Goal: Task Accomplishment & Management: Complete application form

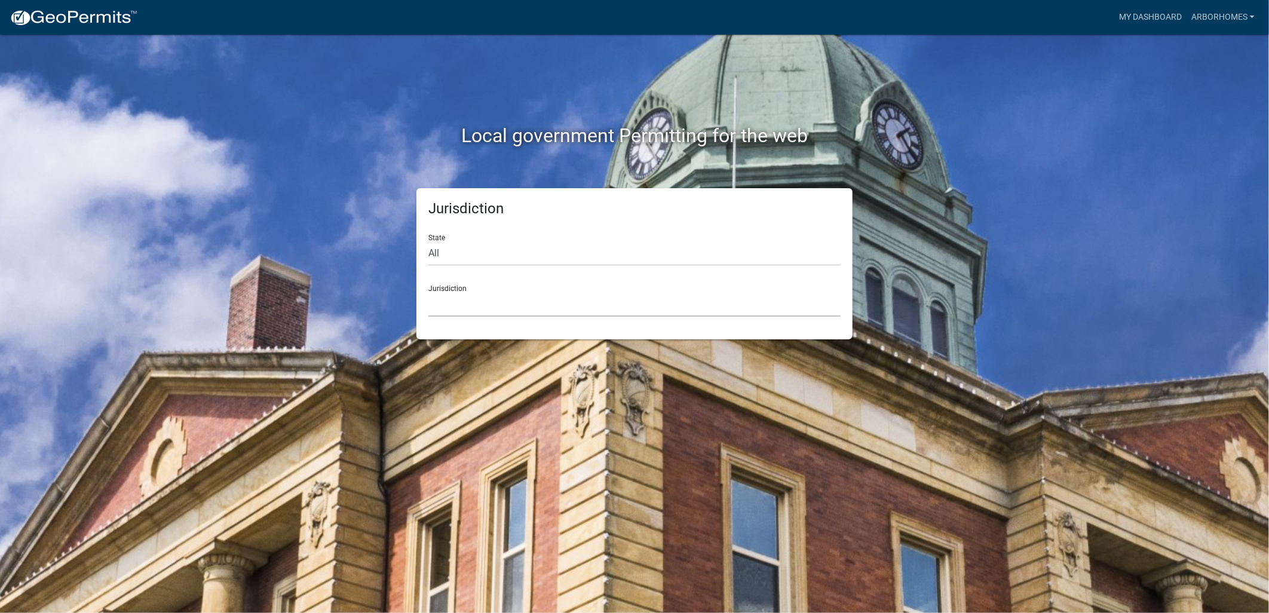
click at [467, 300] on select "[GEOGRAPHIC_DATA], [US_STATE] [GEOGRAPHIC_DATA], [US_STATE][PERSON_NAME][GEOGRA…" at bounding box center [634, 304] width 412 height 24
click at [365, 307] on div "Jurisdiction State All [US_STATE] [US_STATE] [US_STATE] [US_STATE] [US_STATE] […" at bounding box center [634, 263] width 681 height 151
click at [437, 259] on select "All [US_STATE] [US_STATE] [US_STATE] [US_STATE] [US_STATE] [US_STATE] [US_STATE…" at bounding box center [634, 253] width 412 height 24
select select "[US_STATE]"
click at [428, 241] on select "All [US_STATE] [US_STATE] [US_STATE] [US_STATE] [US_STATE] [US_STATE] [US_STATE…" at bounding box center [634, 253] width 412 height 24
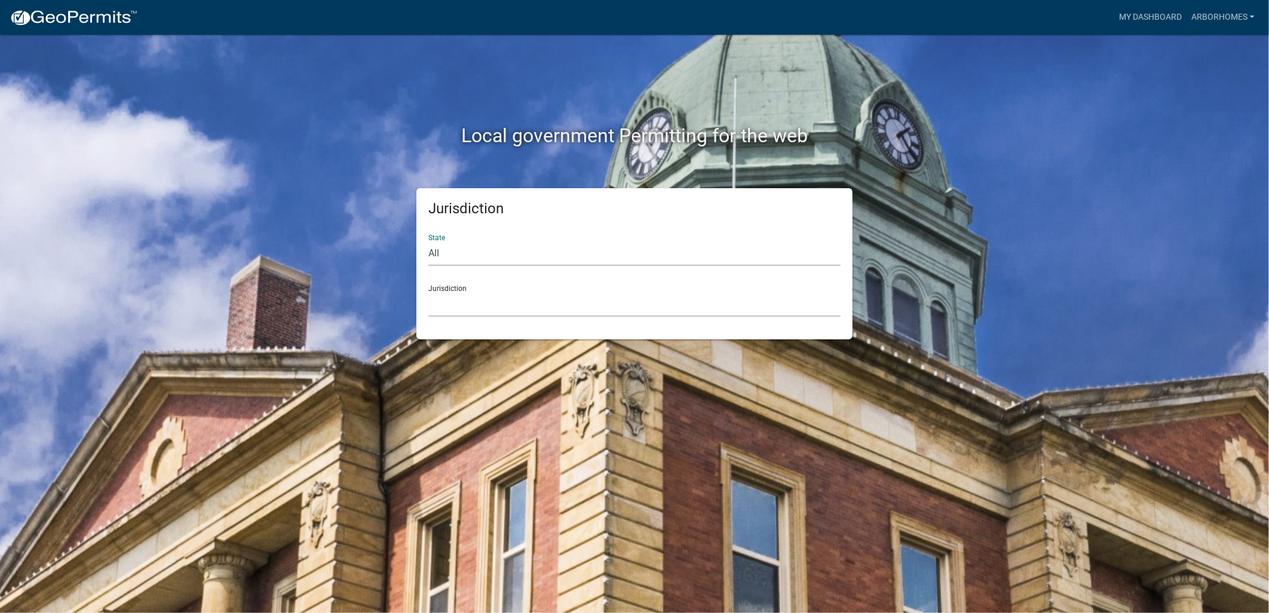
click at [465, 309] on select "City of [GEOGRAPHIC_DATA], [US_STATE] City of [GEOGRAPHIC_DATA], [US_STATE] Cit…" at bounding box center [634, 304] width 412 height 24
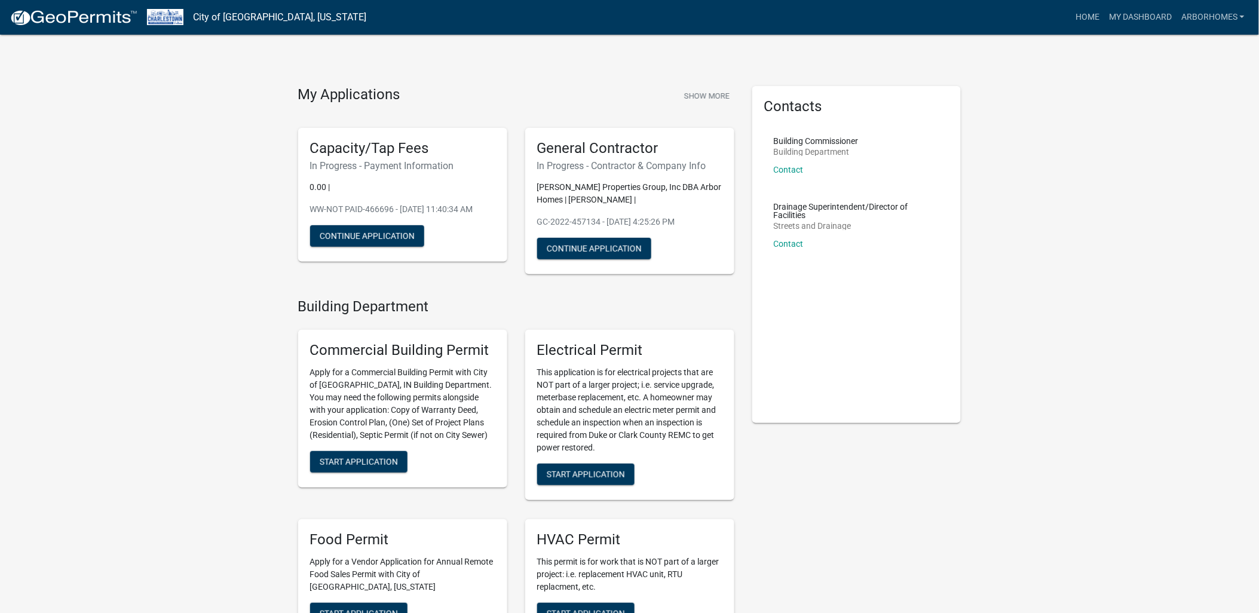
click at [379, 143] on h5 "Capacity/Tap Fees" at bounding box center [402, 148] width 185 height 17
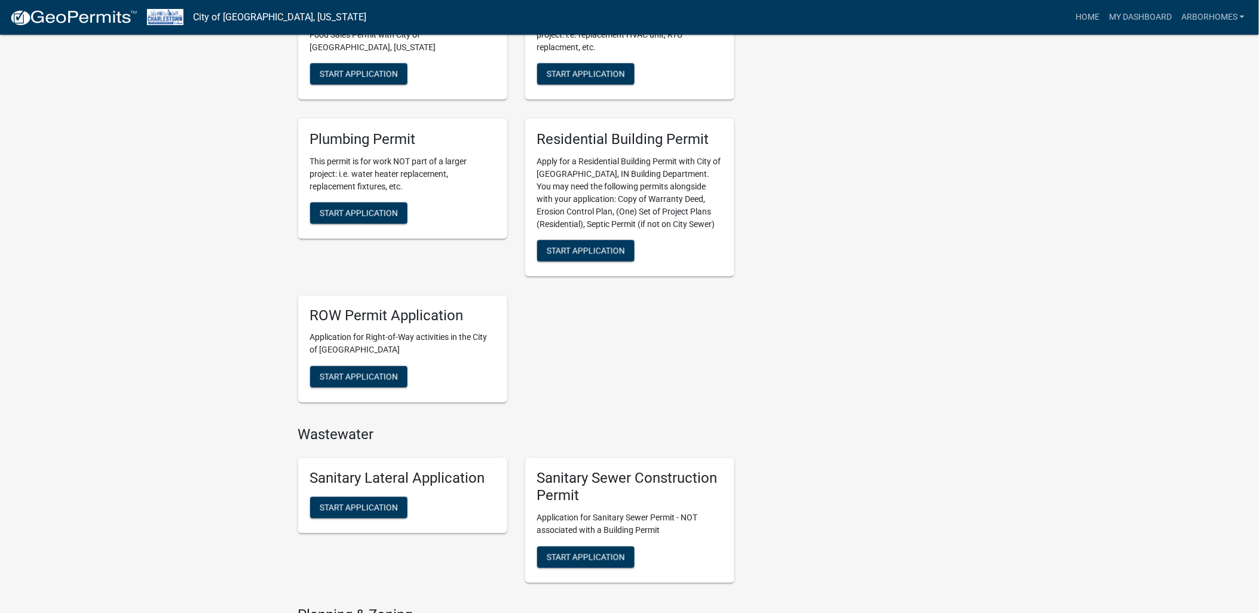
scroll to position [664, 0]
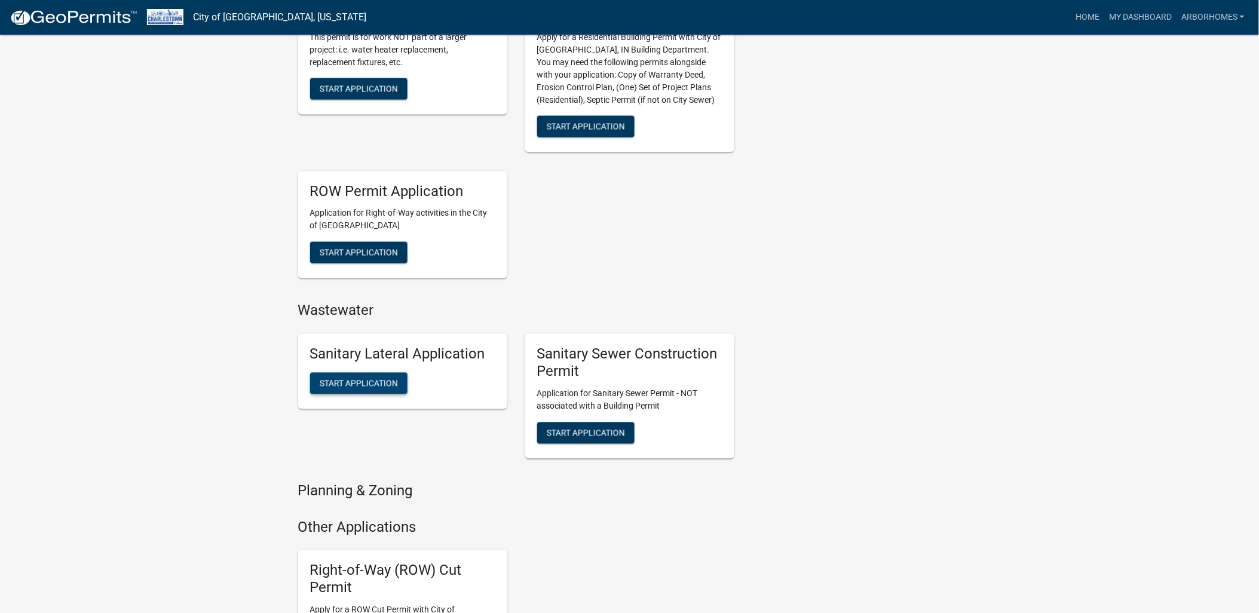
click at [357, 382] on span "Start Application" at bounding box center [359, 384] width 78 height 10
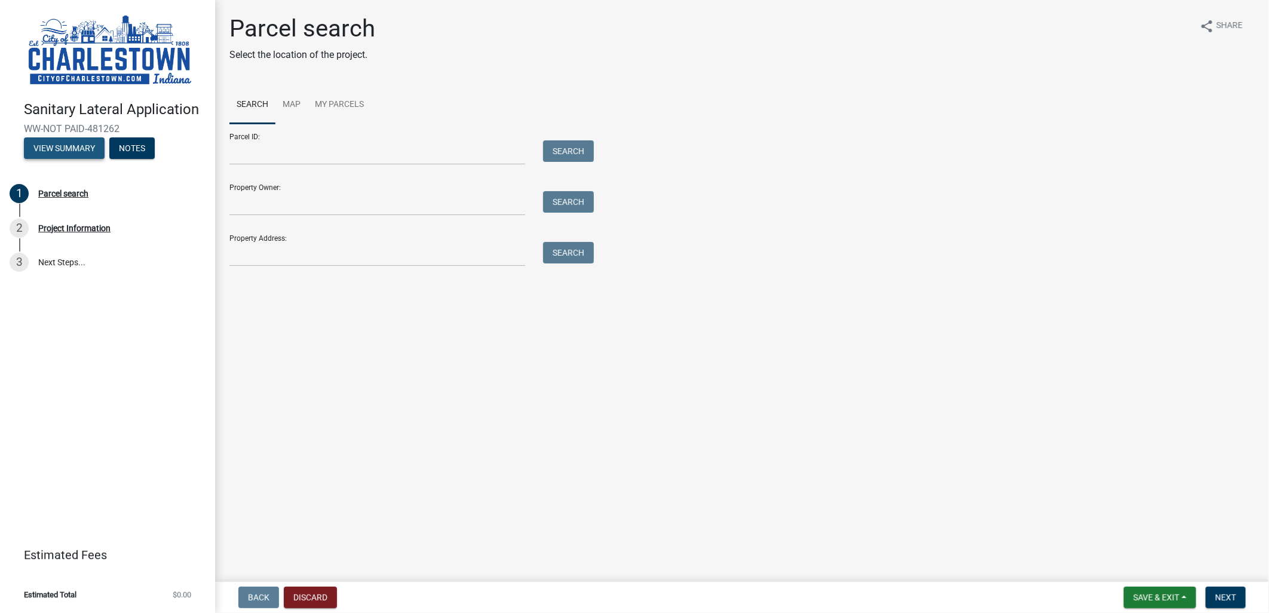
click at [70, 138] on button "View Summary" at bounding box center [64, 148] width 81 height 22
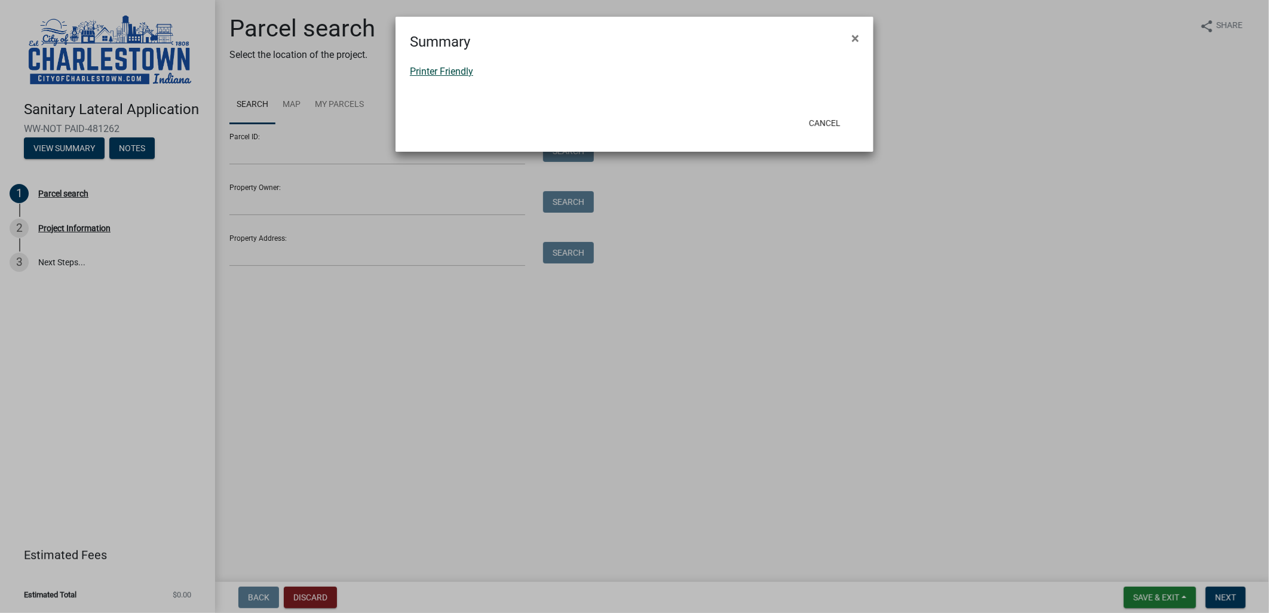
click at [433, 74] on link "Printer Friendly" at bounding box center [441, 71] width 63 height 11
click at [838, 116] on button "Cancel" at bounding box center [824, 123] width 51 height 22
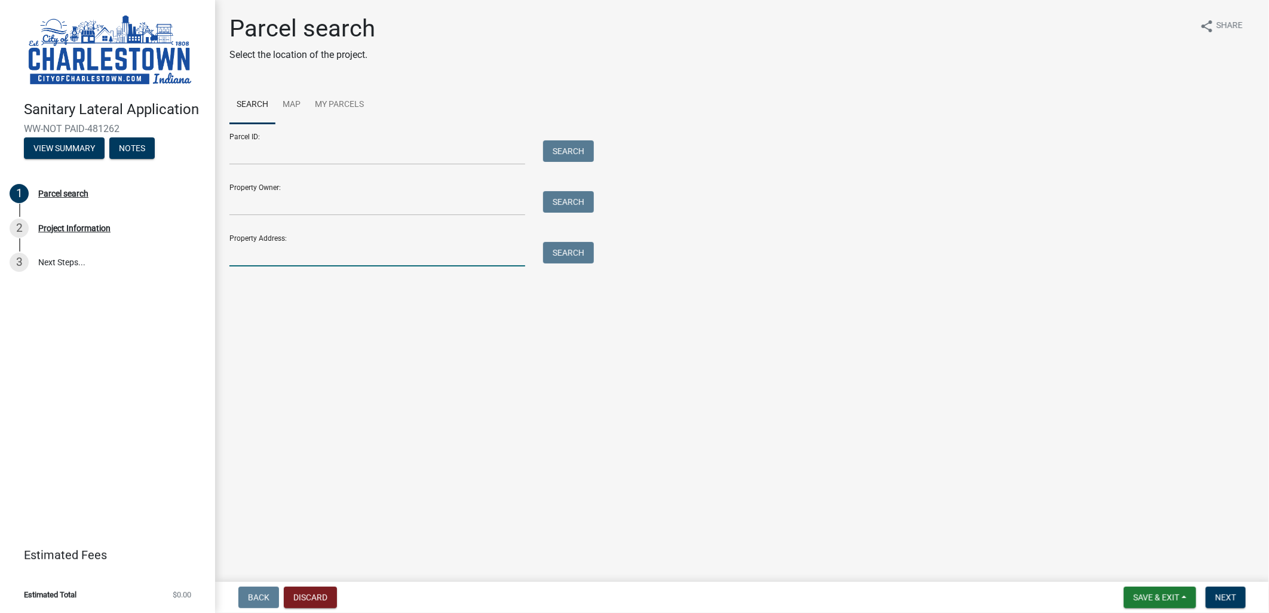
click at [293, 257] on input "Property Address:" at bounding box center [377, 254] width 296 height 24
click at [260, 256] on input "[STREET_ADDRESS]" at bounding box center [377, 254] width 296 height 24
type input "[STREET_ADDRESS]"
click at [572, 254] on button "Search" at bounding box center [568, 253] width 51 height 22
click at [332, 257] on input "[STREET_ADDRESS]" at bounding box center [377, 254] width 296 height 24
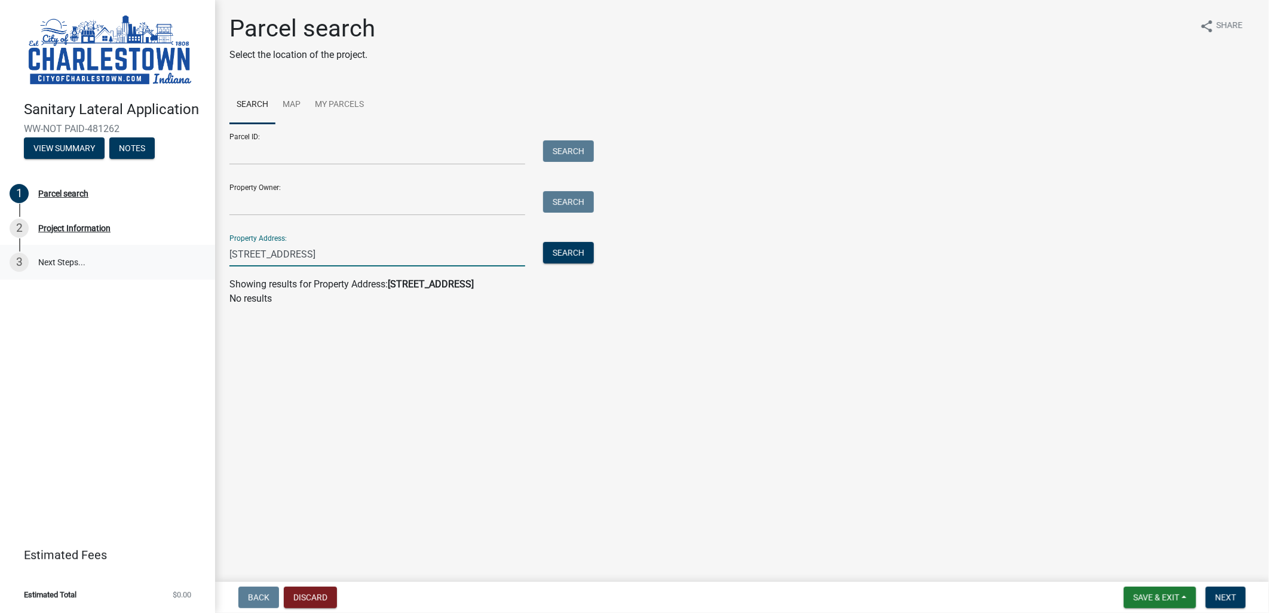
drag, startPoint x: 258, startPoint y: 256, endPoint x: 205, endPoint y: 255, distance: 53.2
click at [205, 255] on div "Sanitary Lateral Application WW-NOT PAID-481262 View Summary Notes 1 Parcel sea…" at bounding box center [634, 306] width 1269 height 613
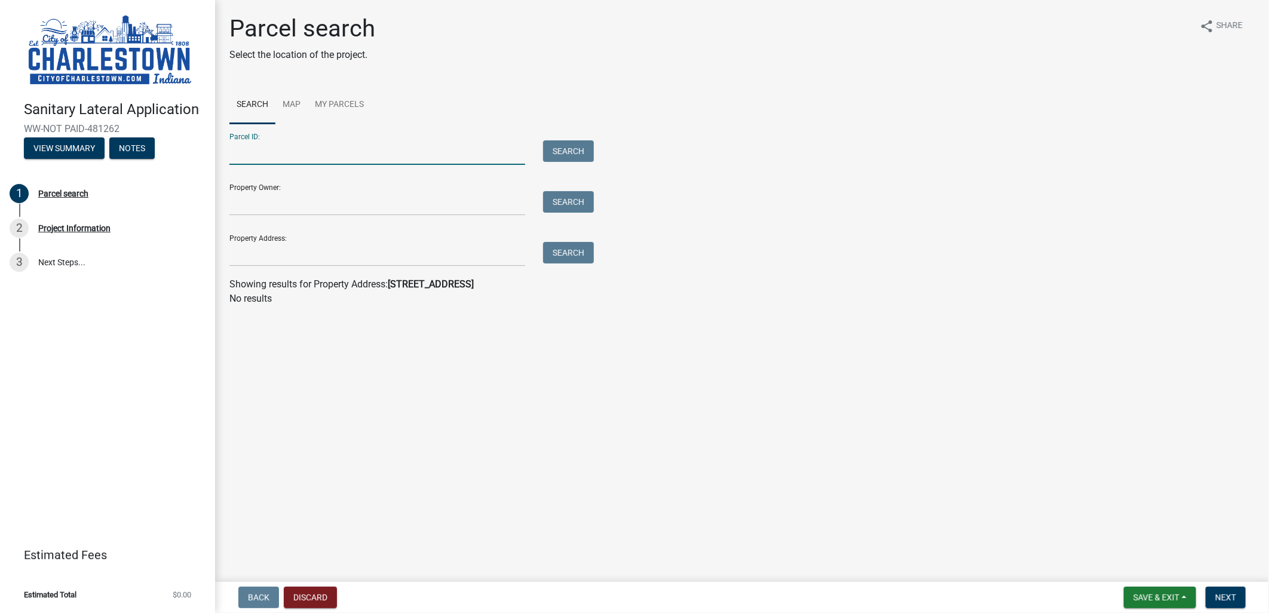
drag, startPoint x: 309, startPoint y: 145, endPoint x: 313, endPoint y: 155, distance: 10.8
click at [309, 145] on input "Parcel ID:" at bounding box center [377, 152] width 296 height 24
type input "10-03-13-500-179.000-003"
click at [570, 152] on button "Search" at bounding box center [568, 151] width 51 height 22
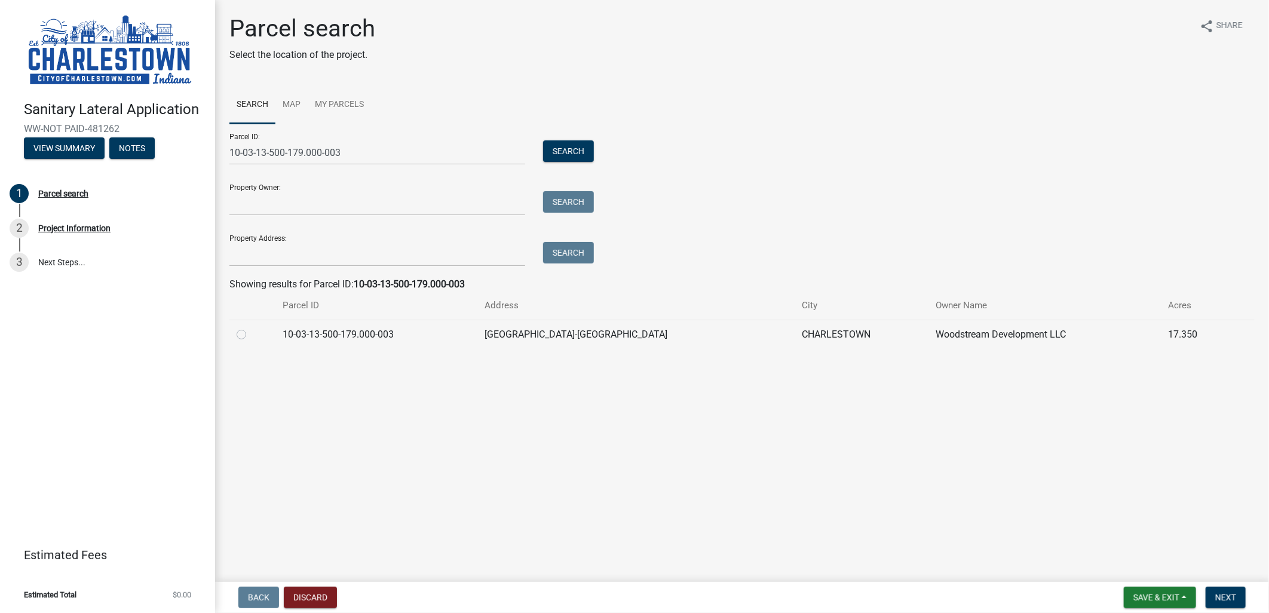
drag, startPoint x: 240, startPoint y: 338, endPoint x: 269, endPoint y: 373, distance: 45.8
click at [251, 327] on label at bounding box center [251, 327] width 0 height 0
click at [251, 335] on input "radio" at bounding box center [255, 331] width 8 height 8
radio input "true"
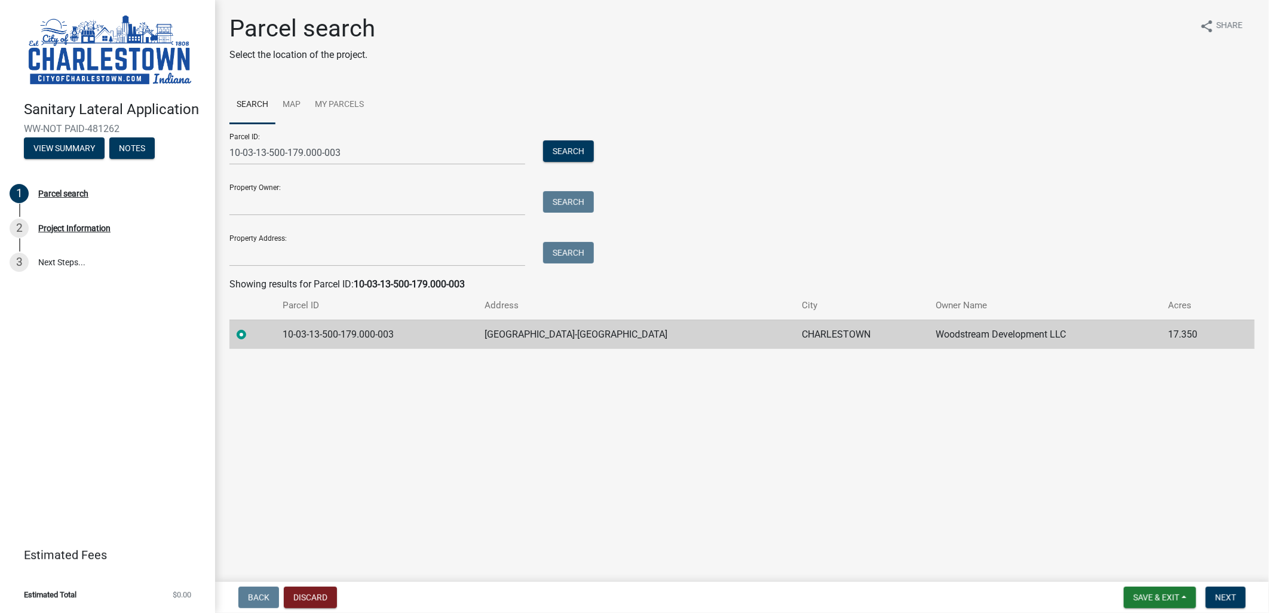
click at [251, 327] on label at bounding box center [251, 327] width 0 height 0
click at [251, 335] on input "radio" at bounding box center [255, 331] width 8 height 8
drag, startPoint x: 340, startPoint y: 155, endPoint x: 190, endPoint y: 152, distance: 150.6
click at [190, 152] on div "Sanitary Lateral Application WW-NOT PAID-481262 View Summary Notes 1 Parcel sea…" at bounding box center [634, 306] width 1269 height 613
click at [290, 200] on input "Property Owner:" at bounding box center [377, 203] width 296 height 24
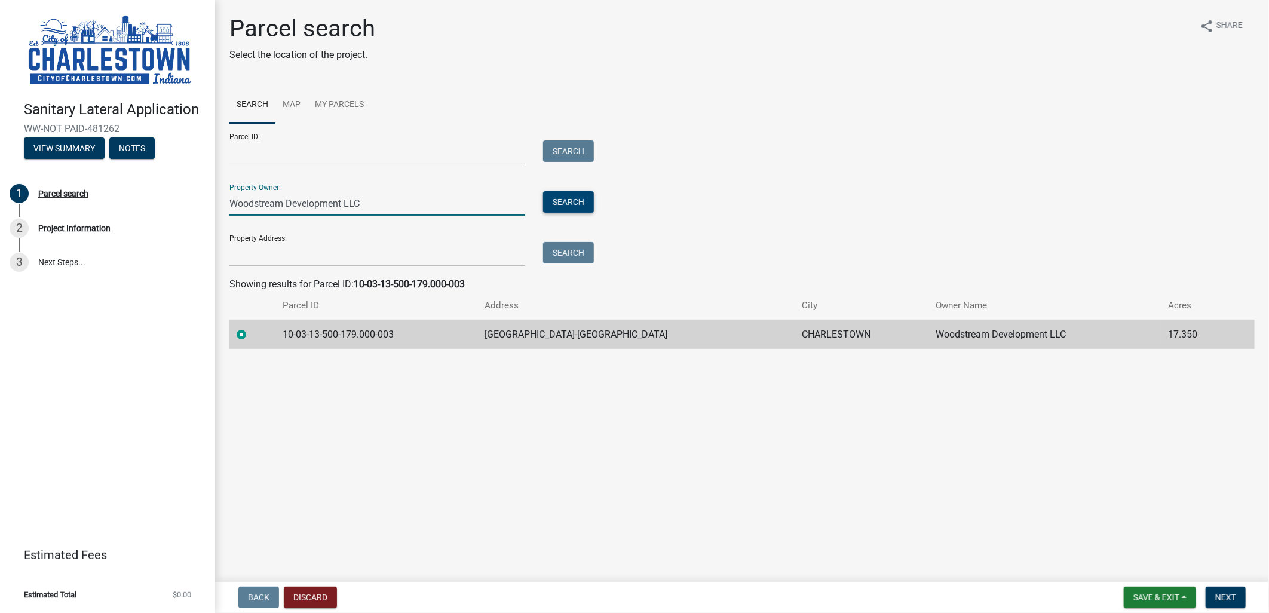
type input "Woodstream Development LLC"
click at [570, 203] on button "Search" at bounding box center [568, 202] width 51 height 22
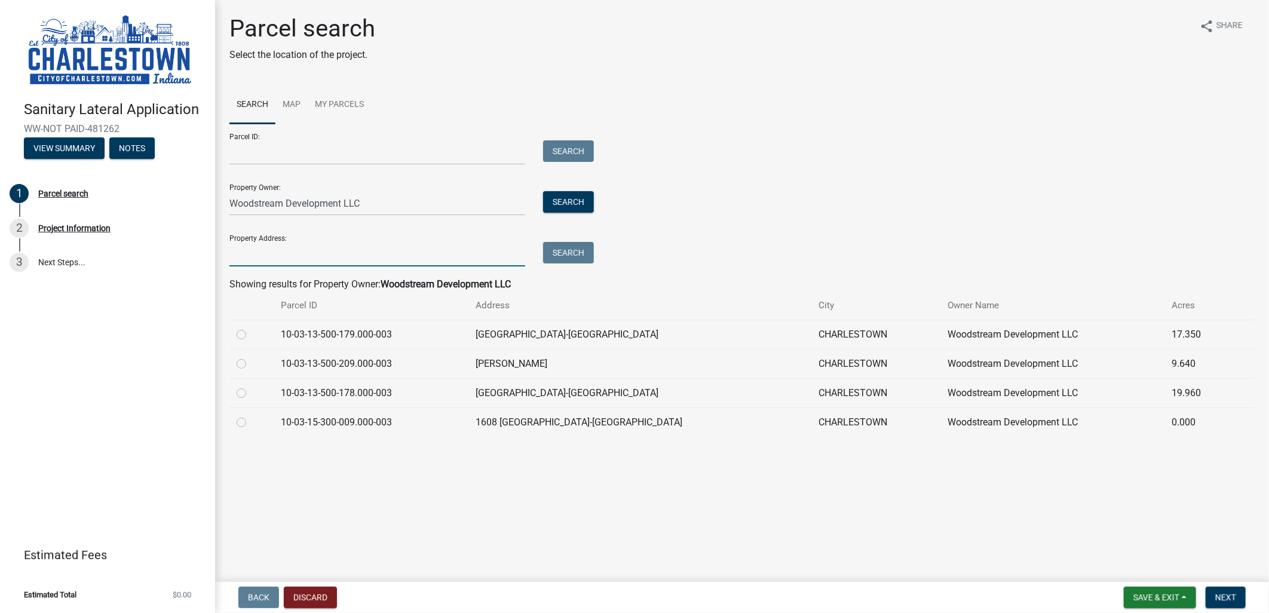
click at [388, 256] on input "Property Address:" at bounding box center [377, 254] width 296 height 24
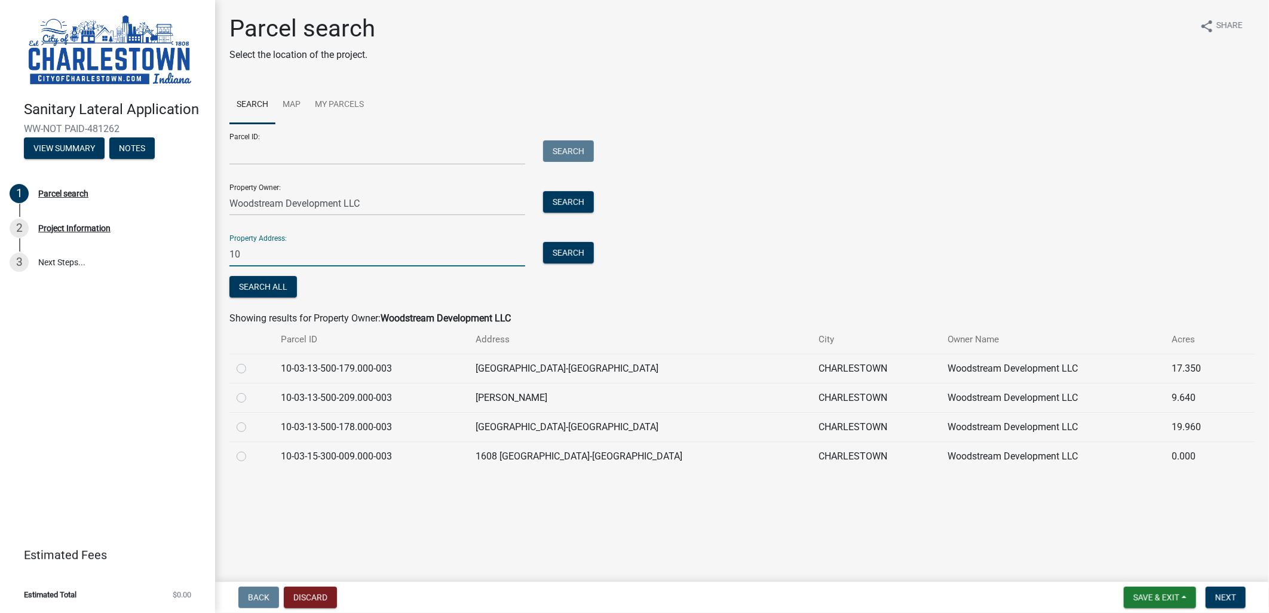
type input "1"
type input "[GEOGRAPHIC_DATA]"
click at [567, 249] on button "Search" at bounding box center [568, 253] width 51 height 22
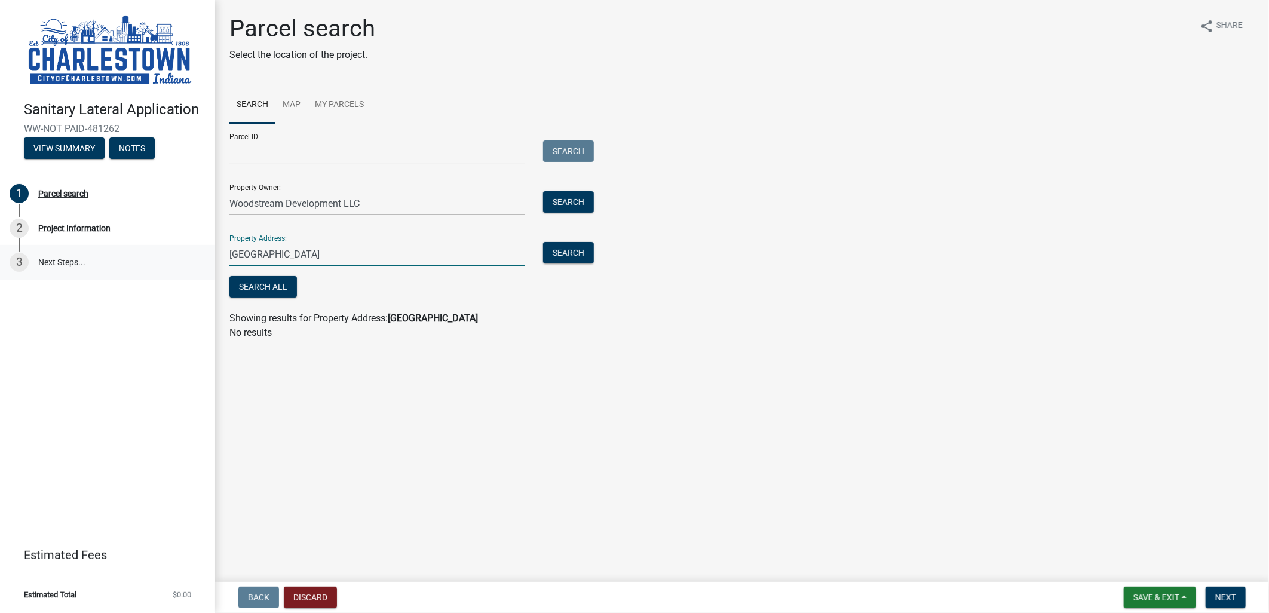
drag, startPoint x: 373, startPoint y: 253, endPoint x: 188, endPoint y: 250, distance: 185.2
click at [194, 251] on div "Sanitary Lateral Application WW-NOT PAID-481262 View Summary Notes 1 Parcel sea…" at bounding box center [634, 306] width 1269 height 613
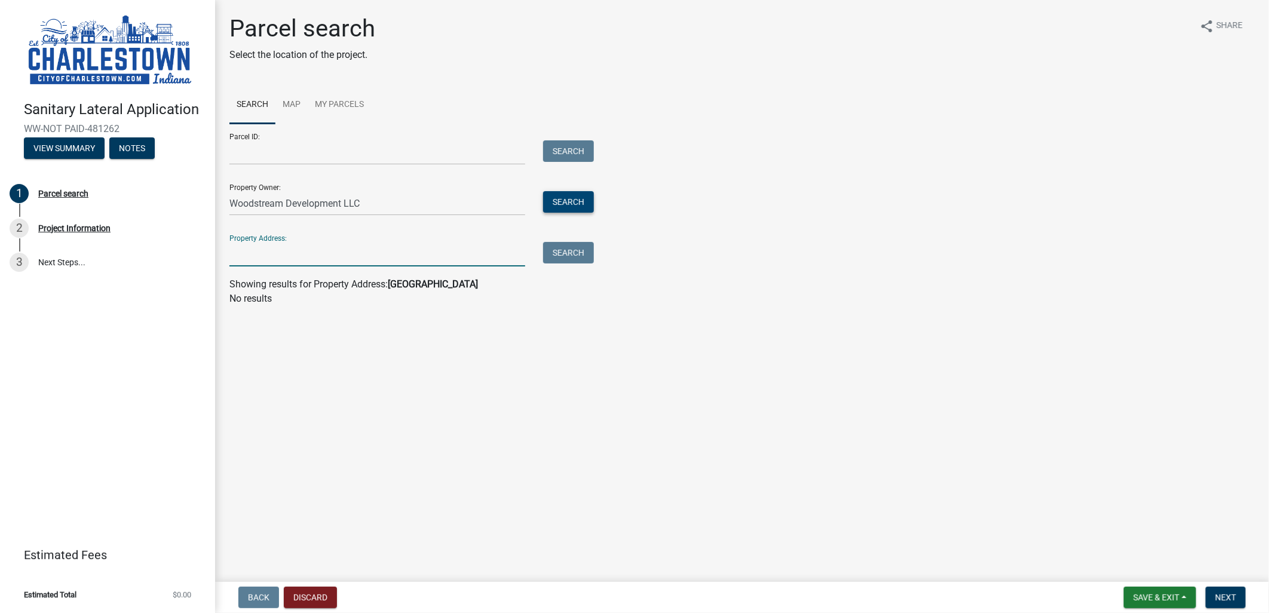
click at [570, 204] on button "Search" at bounding box center [568, 202] width 51 height 22
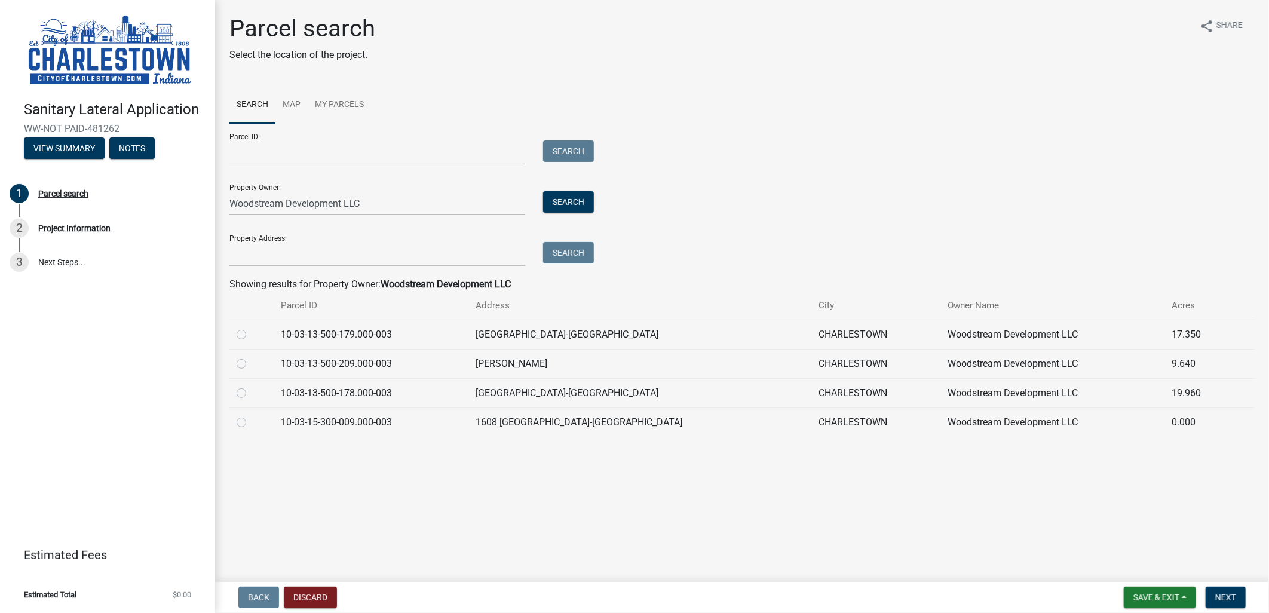
click at [251, 327] on label at bounding box center [251, 327] width 0 height 0
click at [251, 331] on input "radio" at bounding box center [255, 331] width 8 height 8
radio input "true"
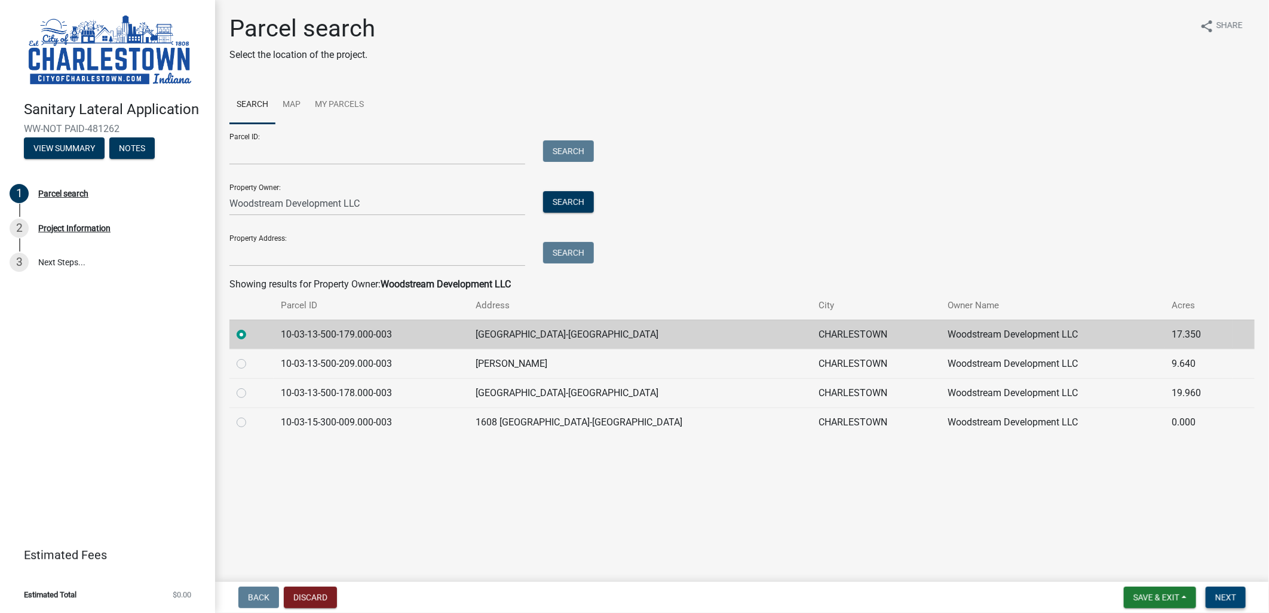
click at [1223, 596] on span "Next" at bounding box center [1225, 598] width 21 height 10
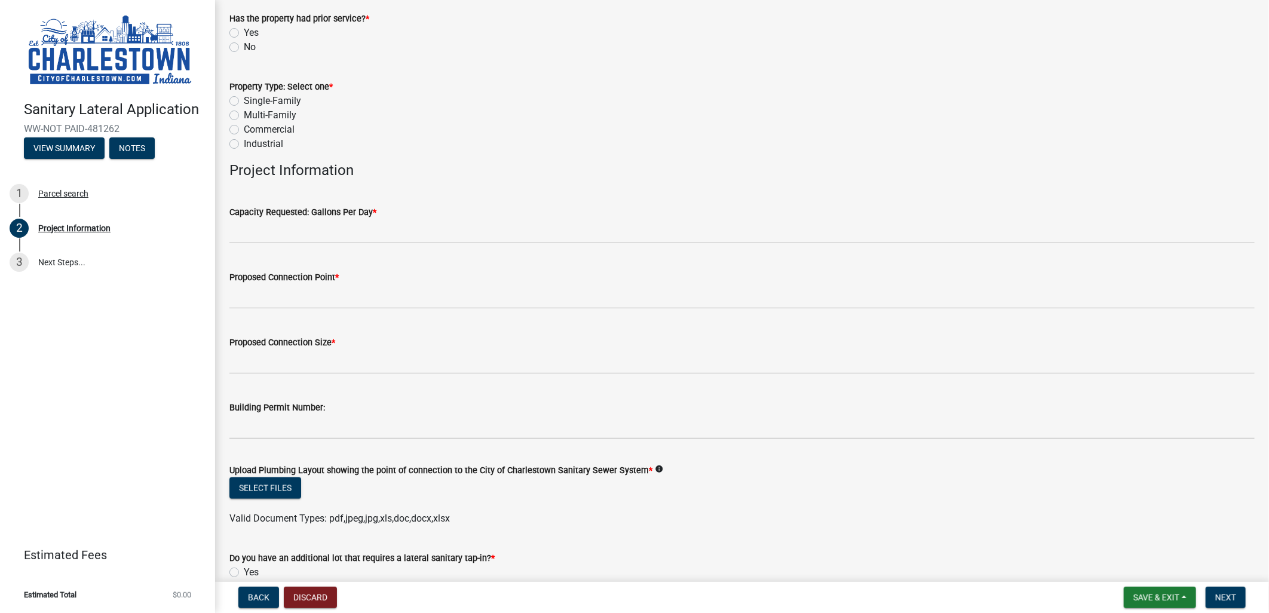
scroll to position [848, 0]
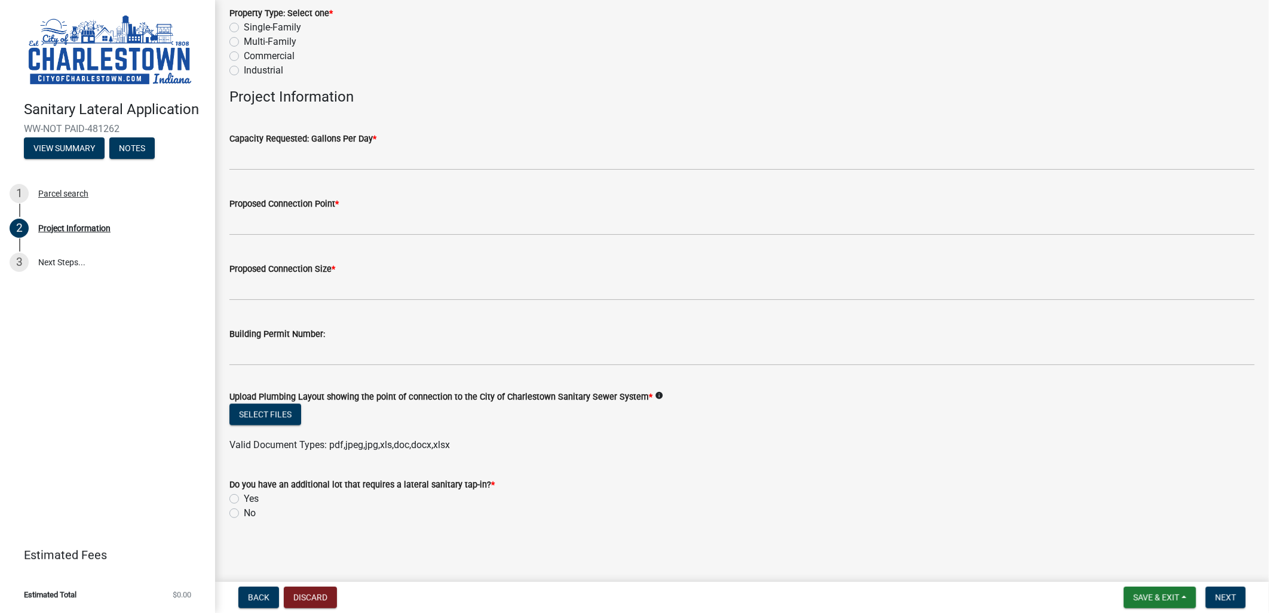
click at [244, 497] on label "Yes" at bounding box center [251, 499] width 15 height 14
click at [244, 497] on input "Yes" at bounding box center [248, 496] width 8 height 8
radio input "true"
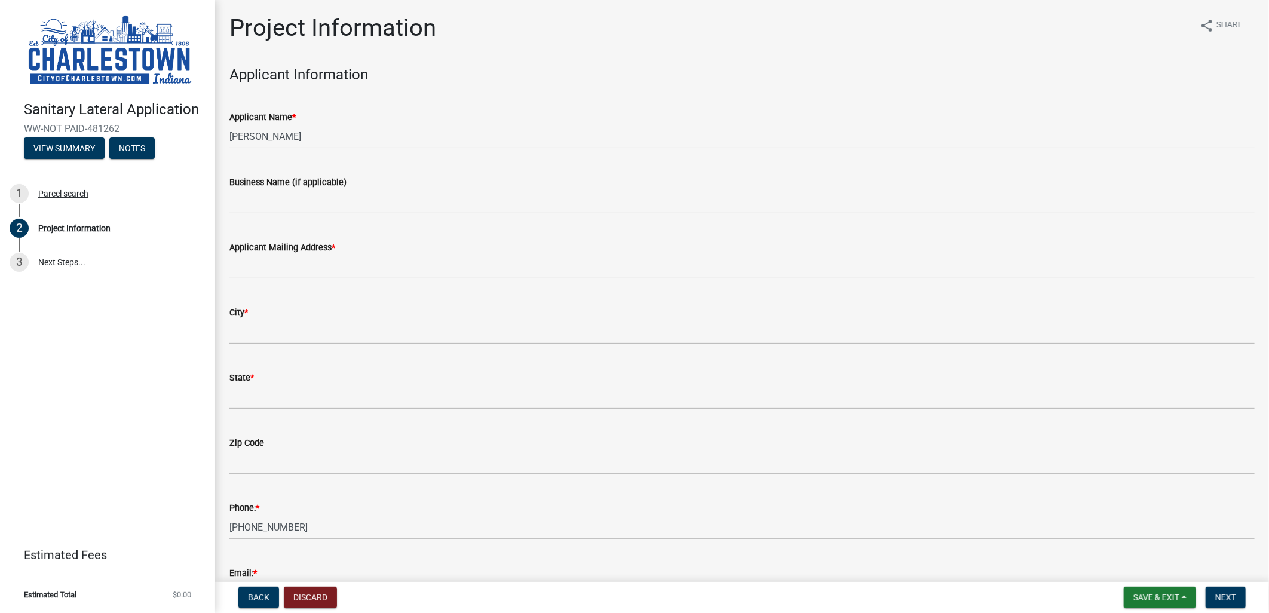
scroll to position [0, 0]
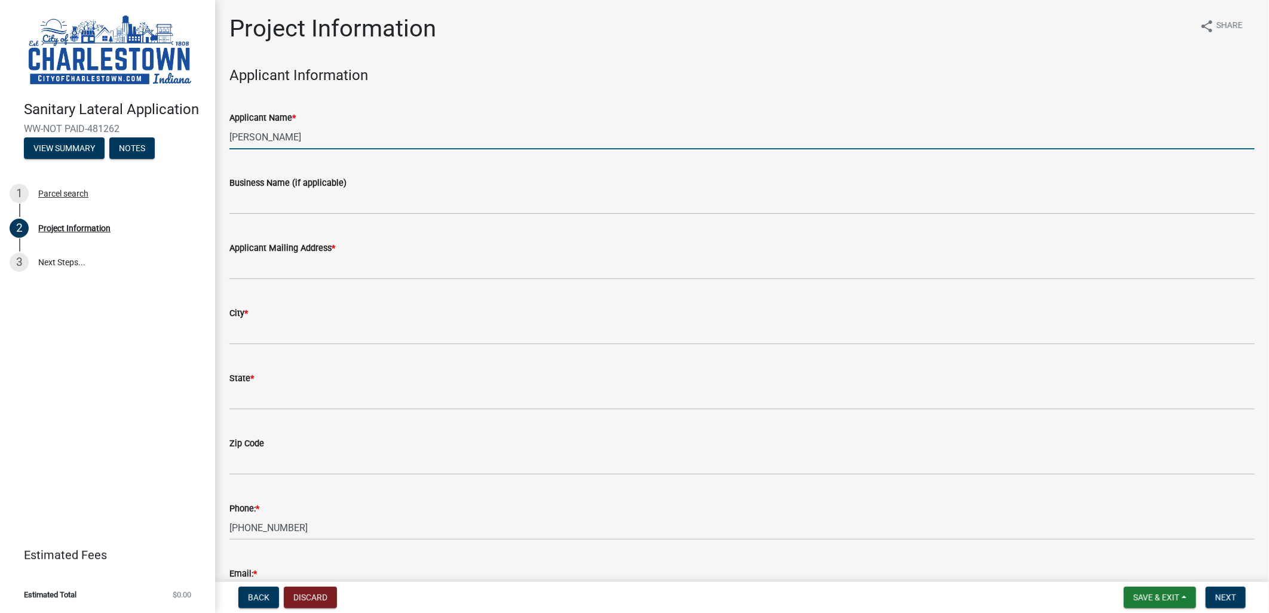
click at [320, 146] on input "[PERSON_NAME]" at bounding box center [741, 137] width 1025 height 24
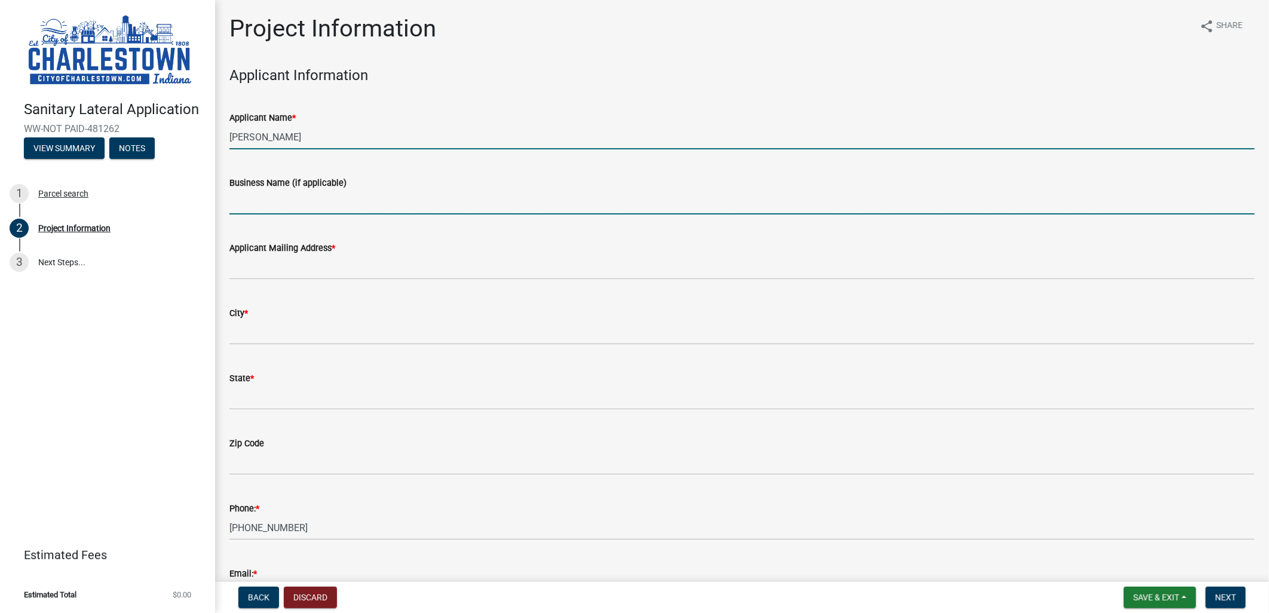
click at [345, 203] on input "Business Name (if applicable)" at bounding box center [741, 202] width 1025 height 24
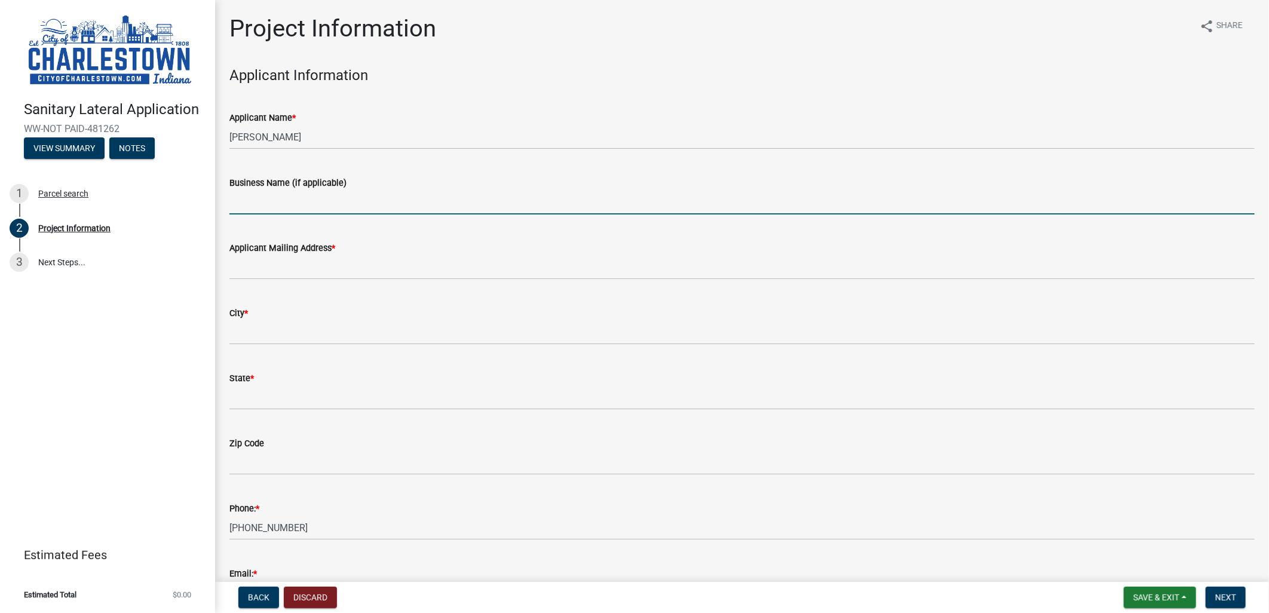
type input "[PERSON_NAME] Properties Group Inc DBA Arbor Homes"
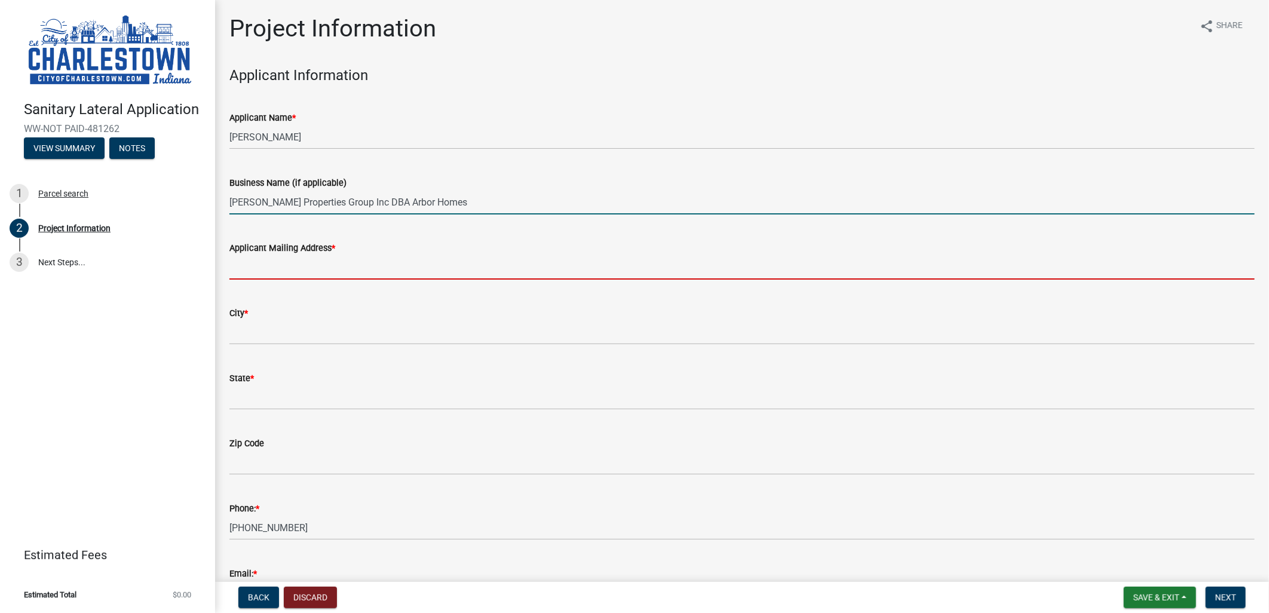
type input "[STREET_ADDRESS]"
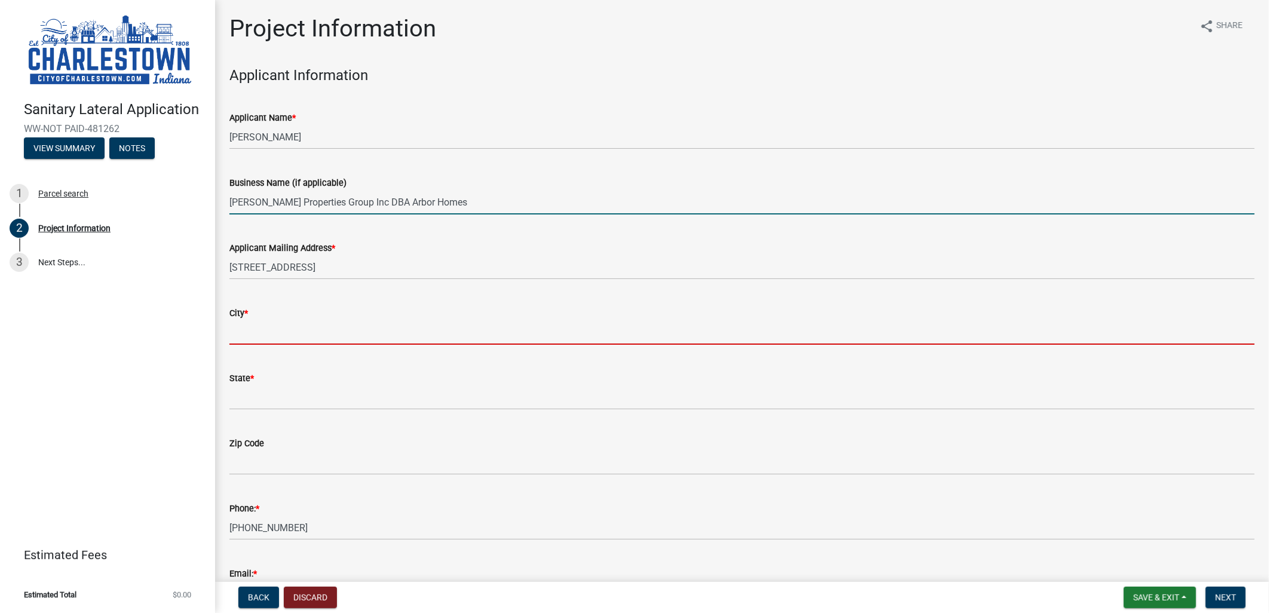
type input "[GEOGRAPHIC_DATA]"
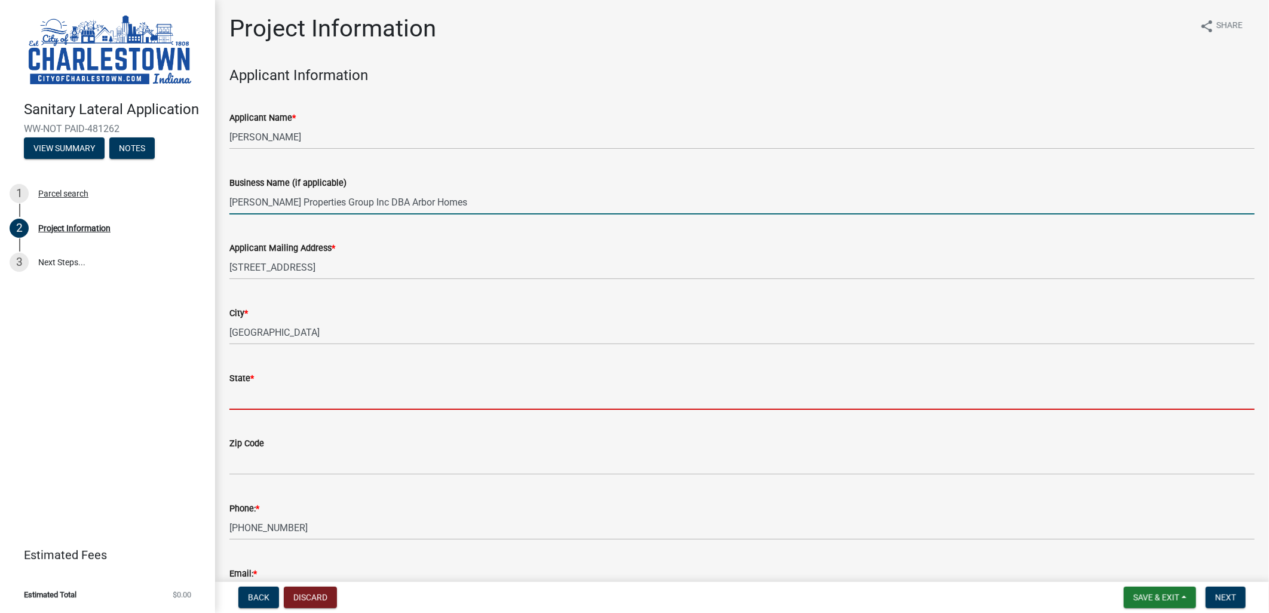
type input "KY"
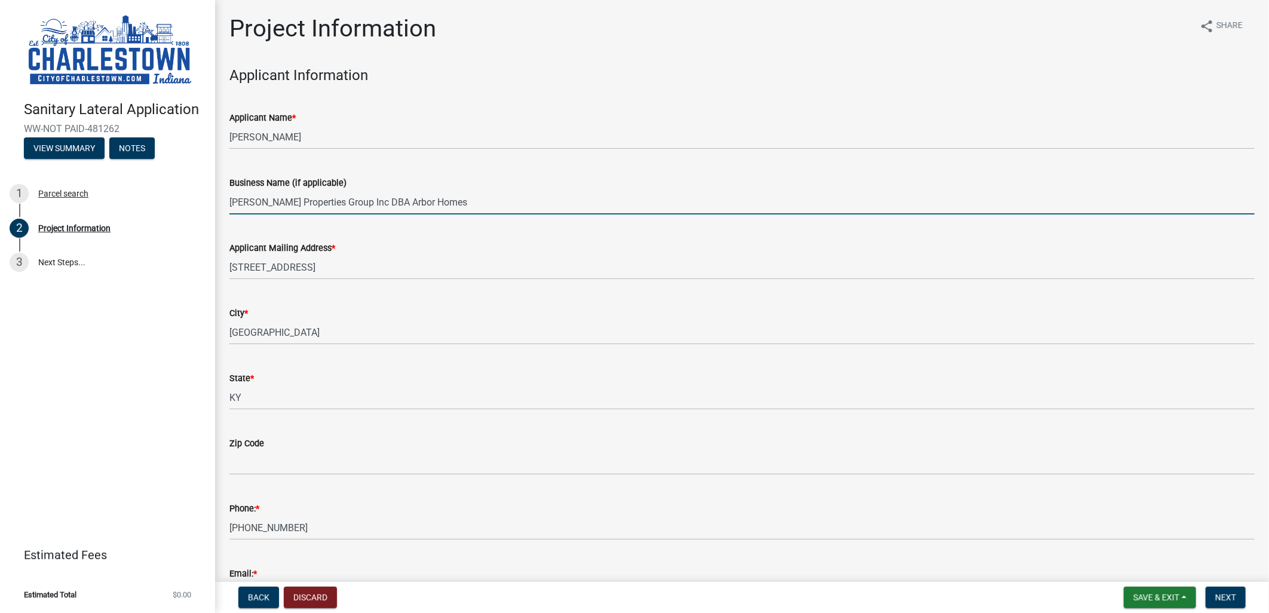
type input "40245"
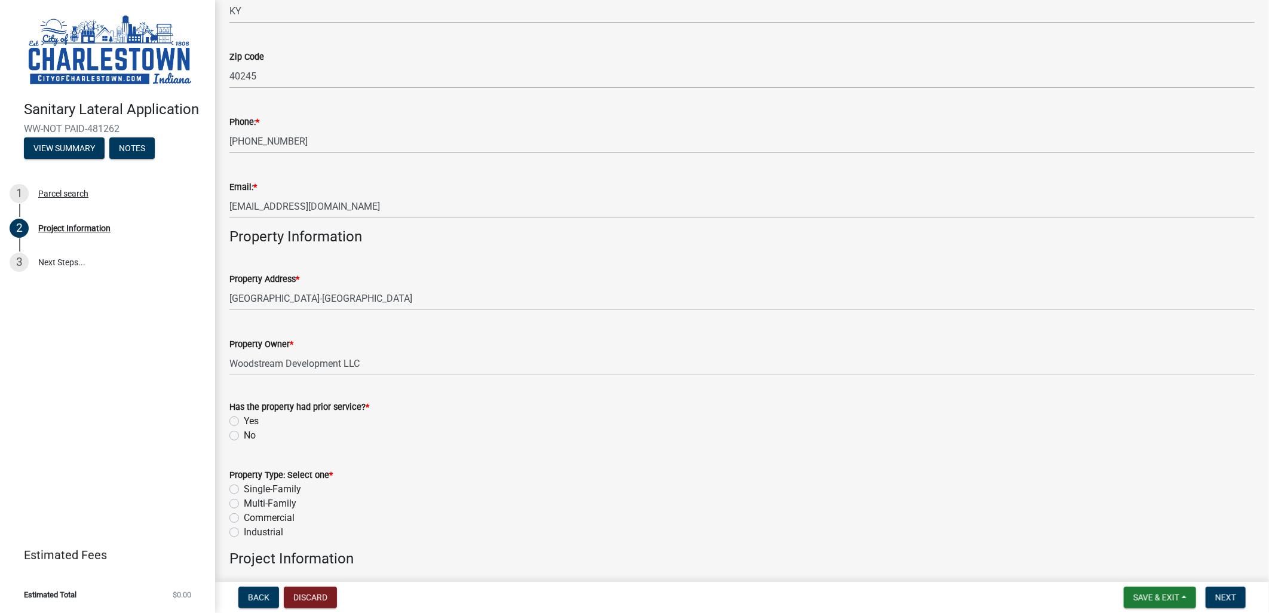
scroll to position [398, 0]
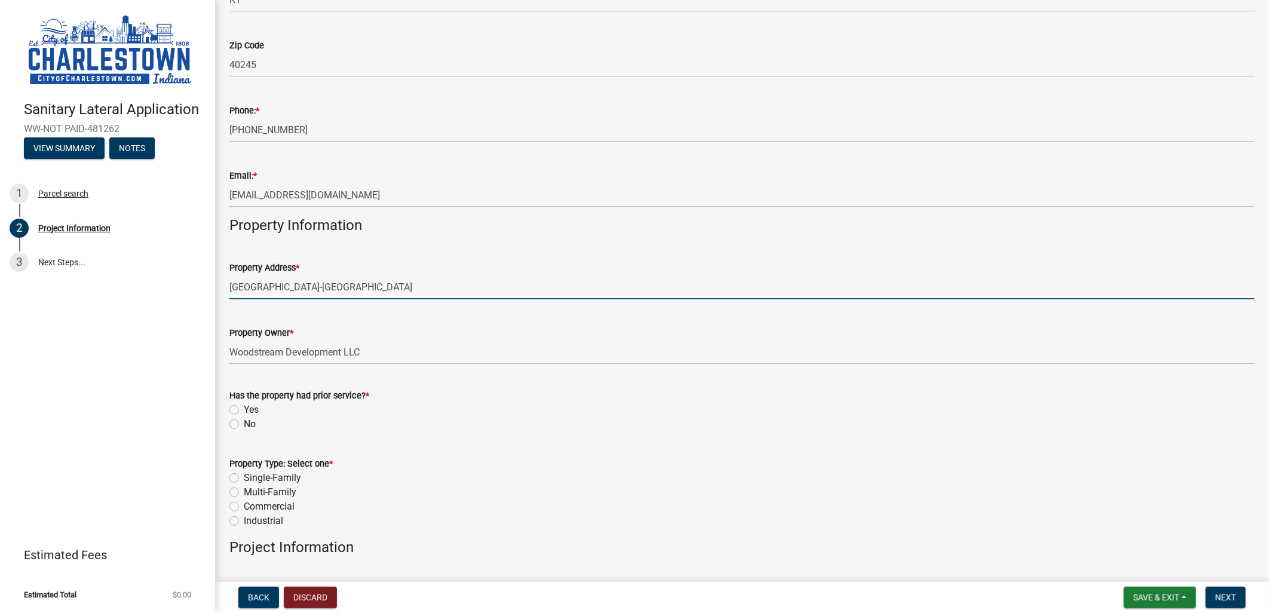
click at [383, 284] on input "[GEOGRAPHIC_DATA]-[GEOGRAPHIC_DATA]" at bounding box center [741, 287] width 1025 height 24
click at [244, 425] on label "No" at bounding box center [250, 424] width 12 height 14
click at [244, 425] on input "No" at bounding box center [248, 421] width 8 height 8
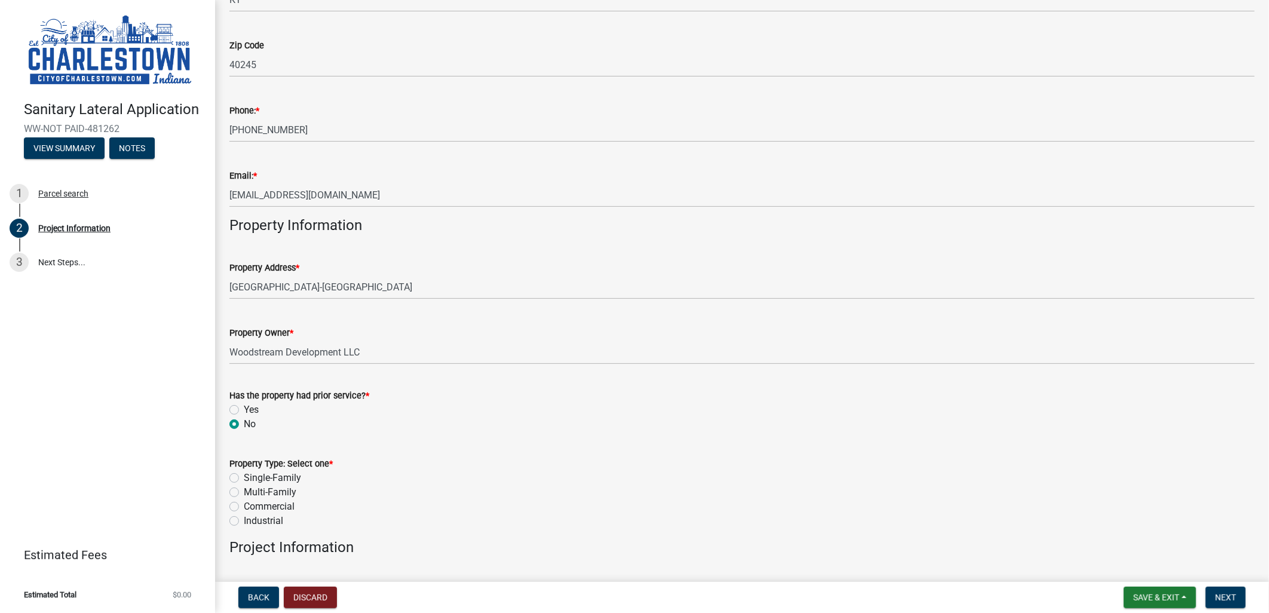
radio input "true"
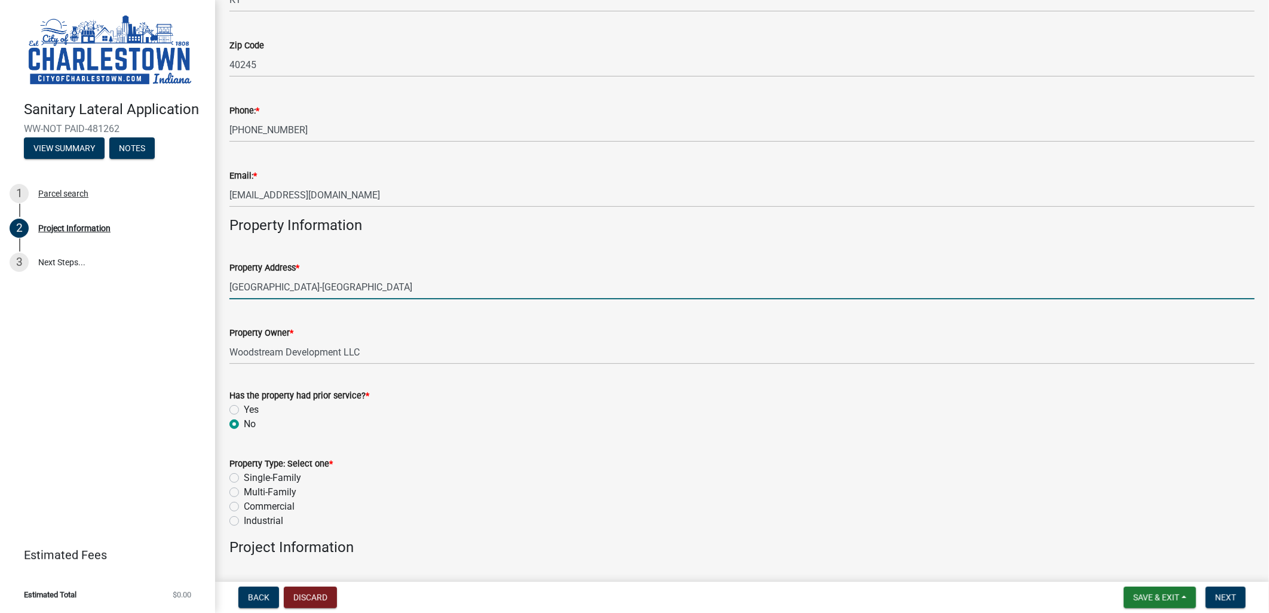
click at [395, 283] on input "[GEOGRAPHIC_DATA]-[GEOGRAPHIC_DATA]" at bounding box center [741, 287] width 1025 height 24
drag, startPoint x: 391, startPoint y: 285, endPoint x: 184, endPoint y: 277, distance: 206.8
click at [188, 277] on div "Sanitary Lateral Application WW-NOT PAID-481262 View Summary Notes 1 Parcel sea…" at bounding box center [634, 306] width 1269 height 613
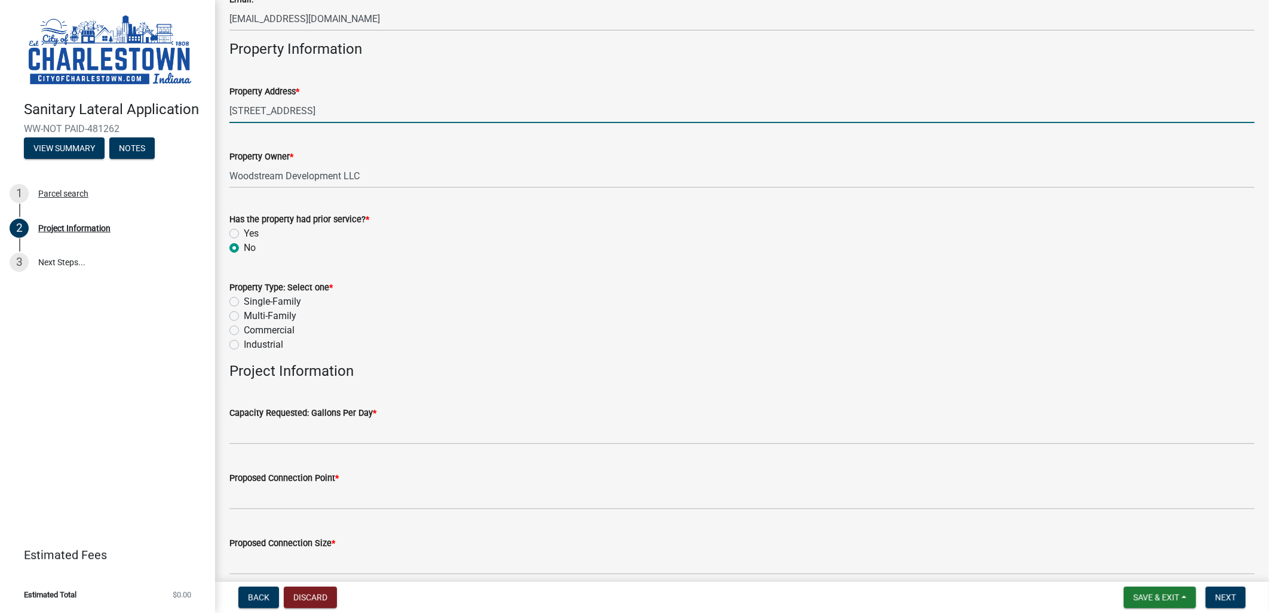
scroll to position [597, 0]
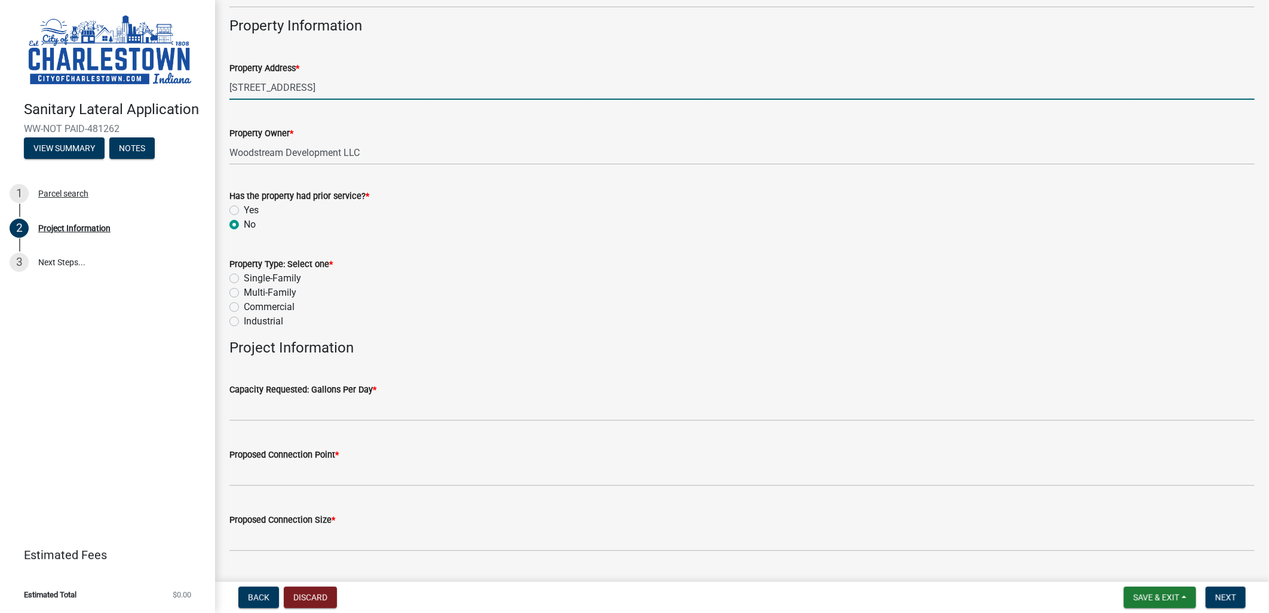
type input "[STREET_ADDRESS]"
click at [244, 276] on label "Single-Family" at bounding box center [272, 278] width 57 height 14
click at [244, 276] on input "Single-Family" at bounding box center [248, 275] width 8 height 8
radio input "true"
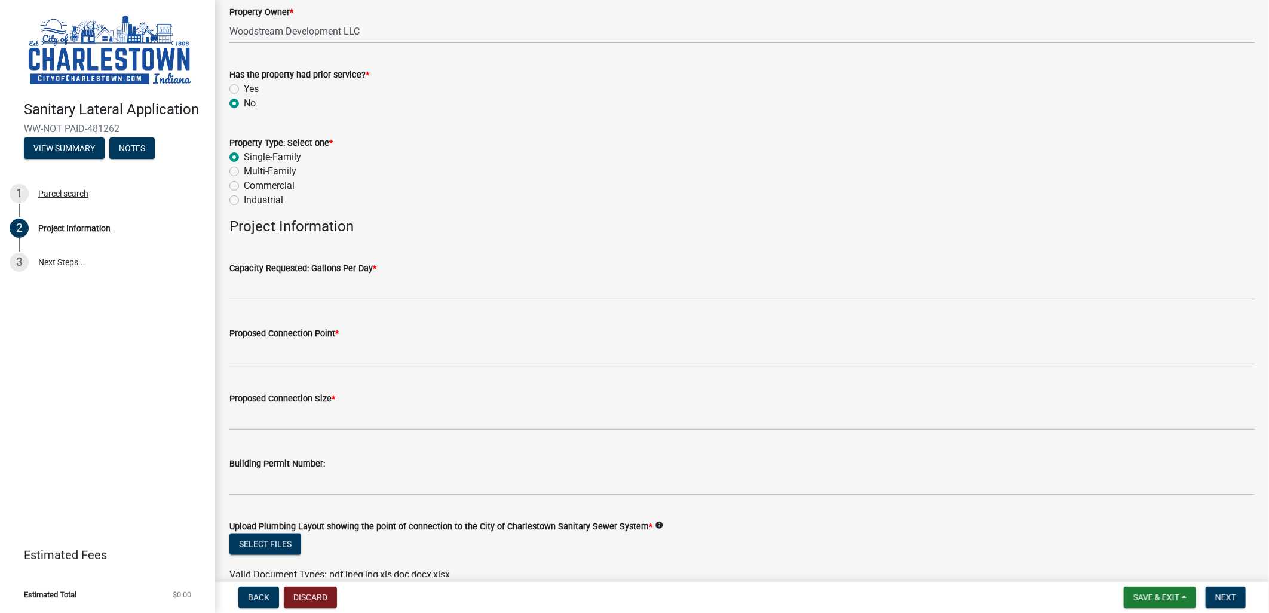
scroll to position [730, 0]
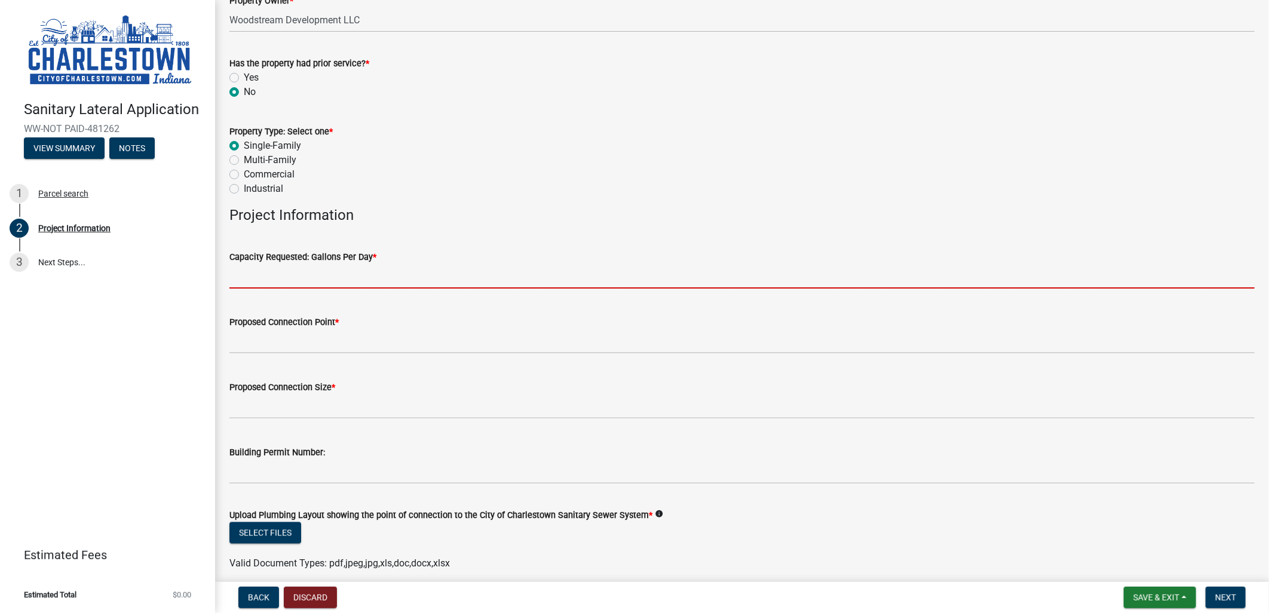
click at [422, 269] on input "Capacity Requested: Gallons Per Day *" at bounding box center [741, 276] width 1025 height 24
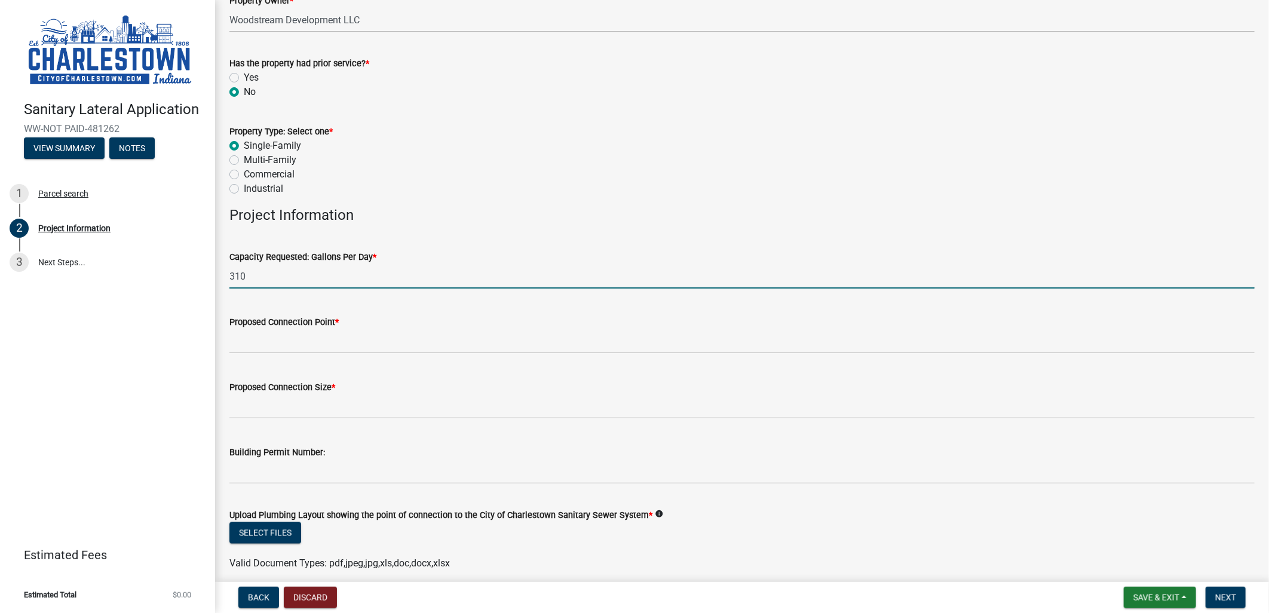
type input "310"
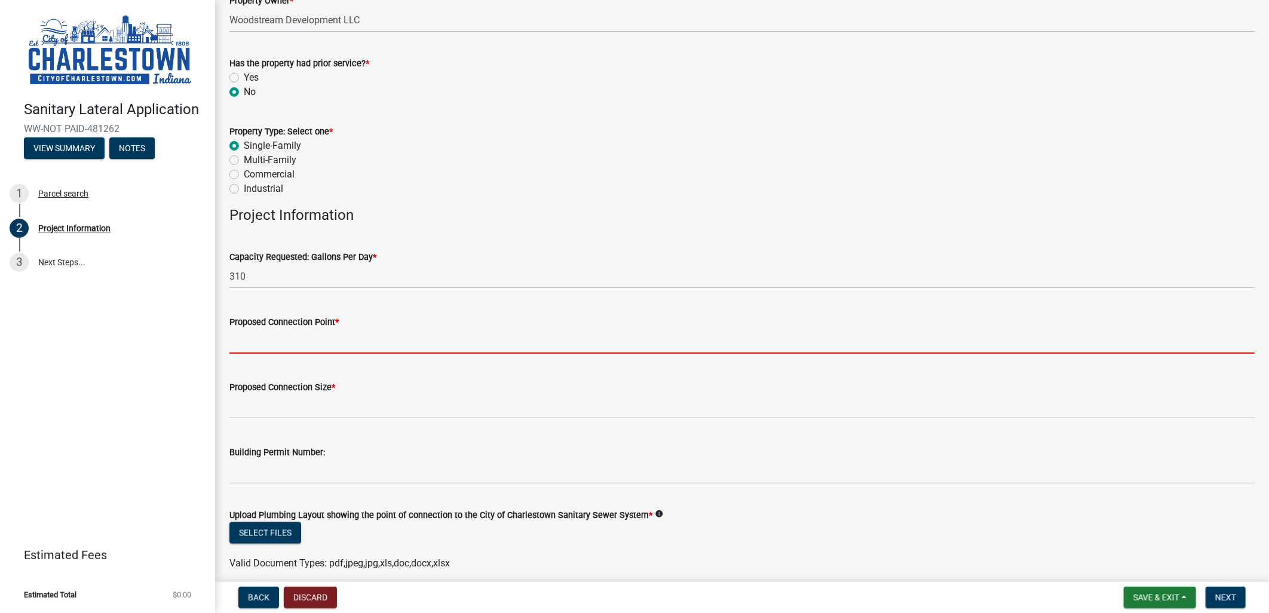
click at [409, 337] on input "Proposed Connection Point *" at bounding box center [741, 341] width 1025 height 24
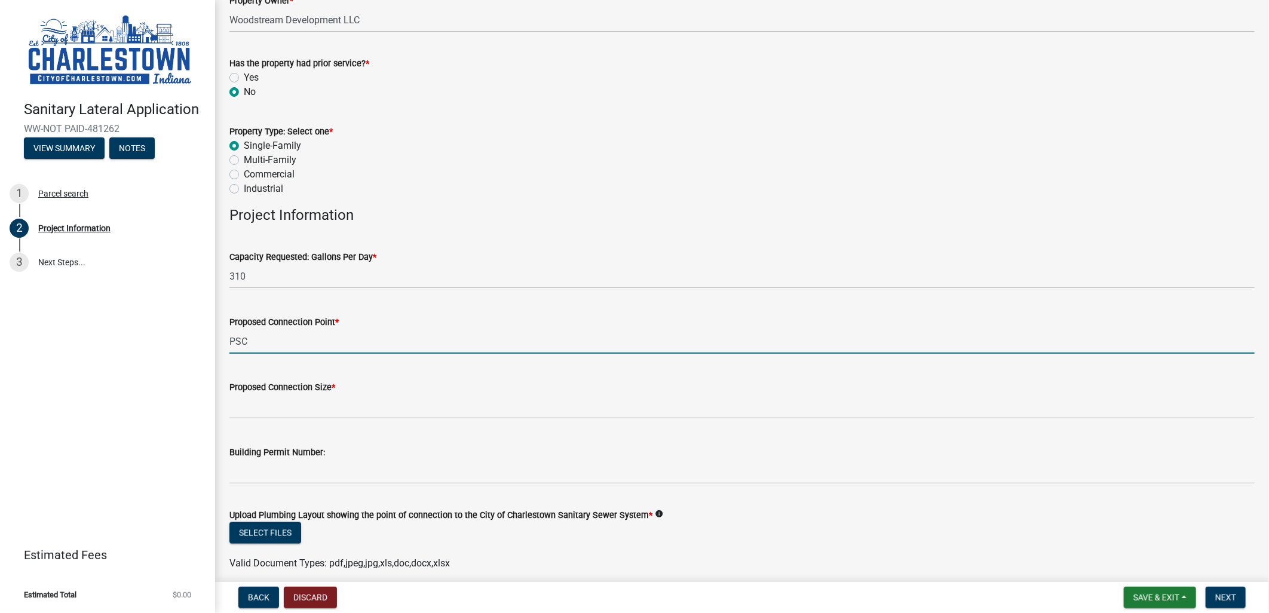
type input "PSC"
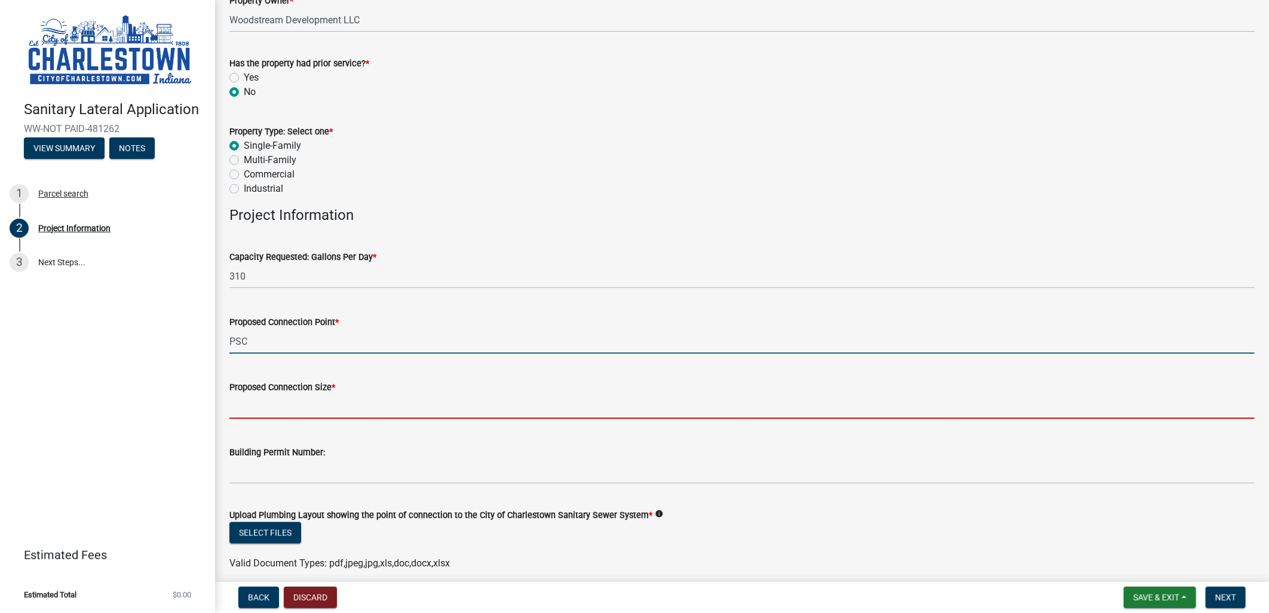
click at [342, 408] on input "Proposed Connection Size *" at bounding box center [741, 406] width 1025 height 24
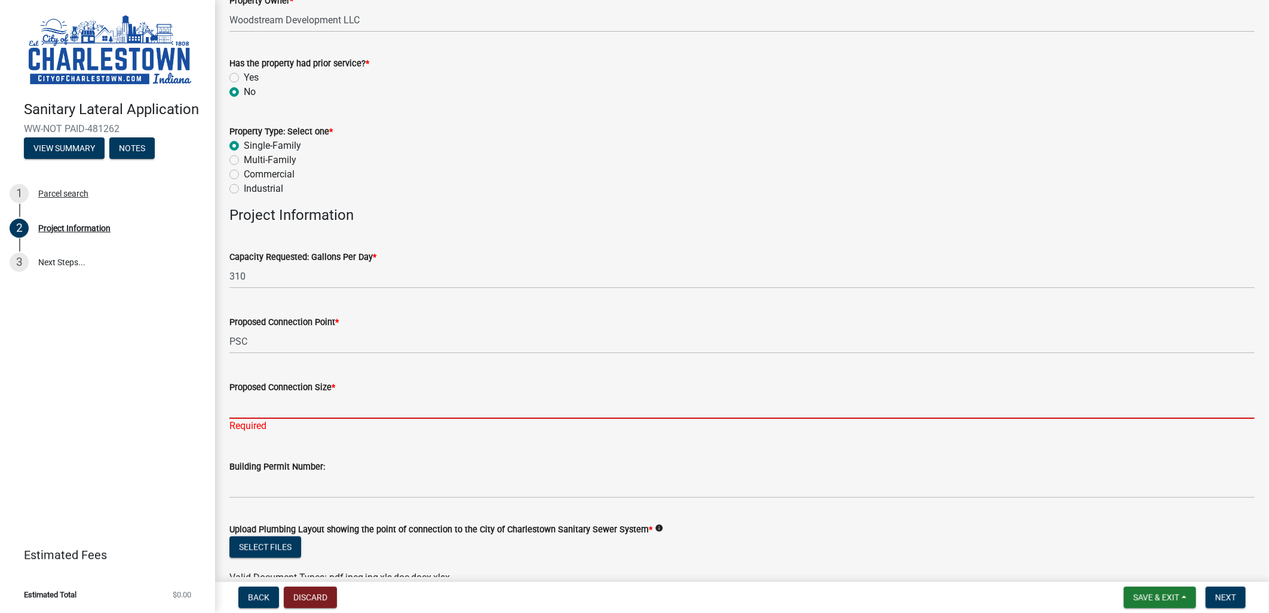
click at [330, 405] on input "Proposed Connection Size *" at bounding box center [741, 406] width 1025 height 24
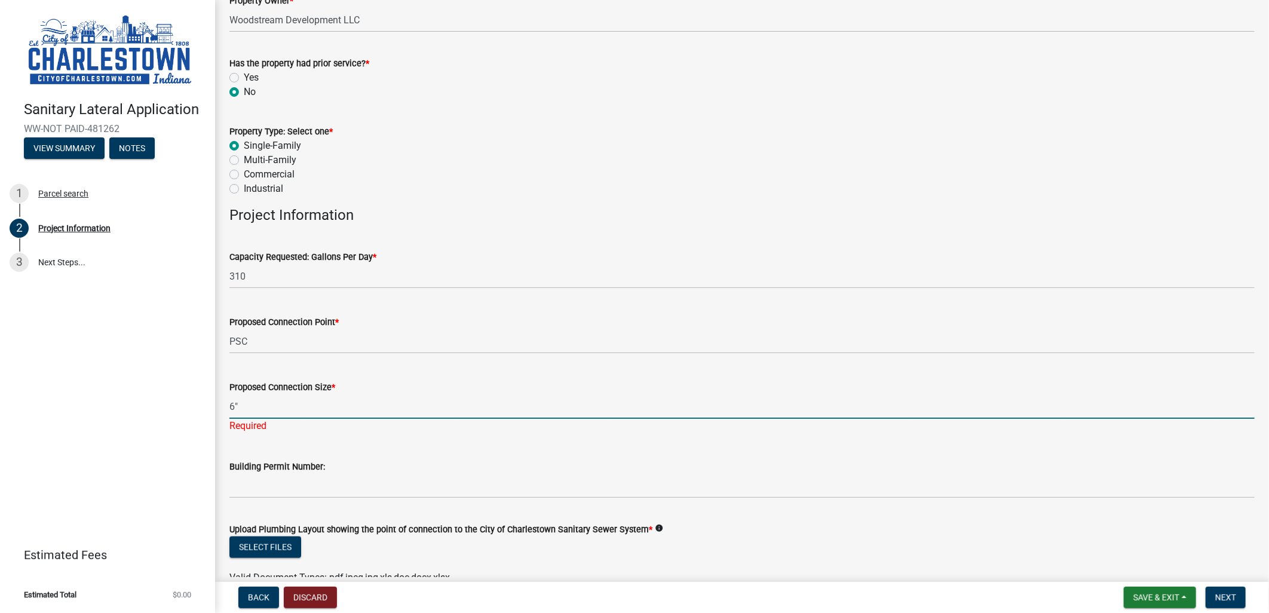
type input "6""
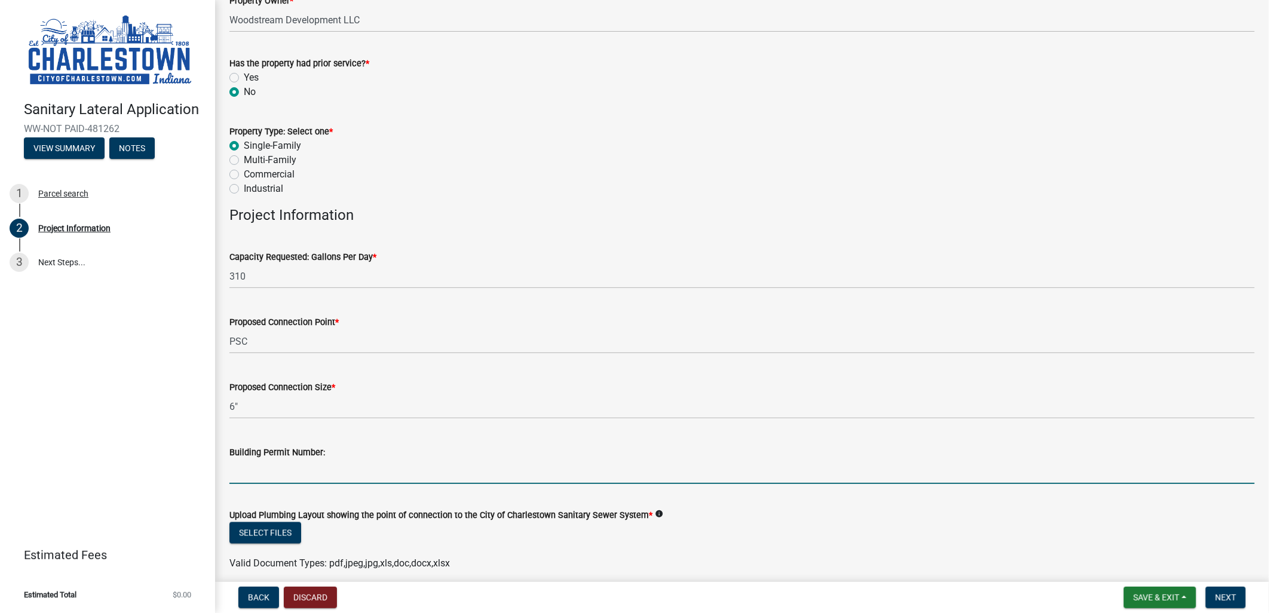
click at [381, 487] on wm-data-entity-input "Building Permit Number:" at bounding box center [741, 460] width 1025 height 65
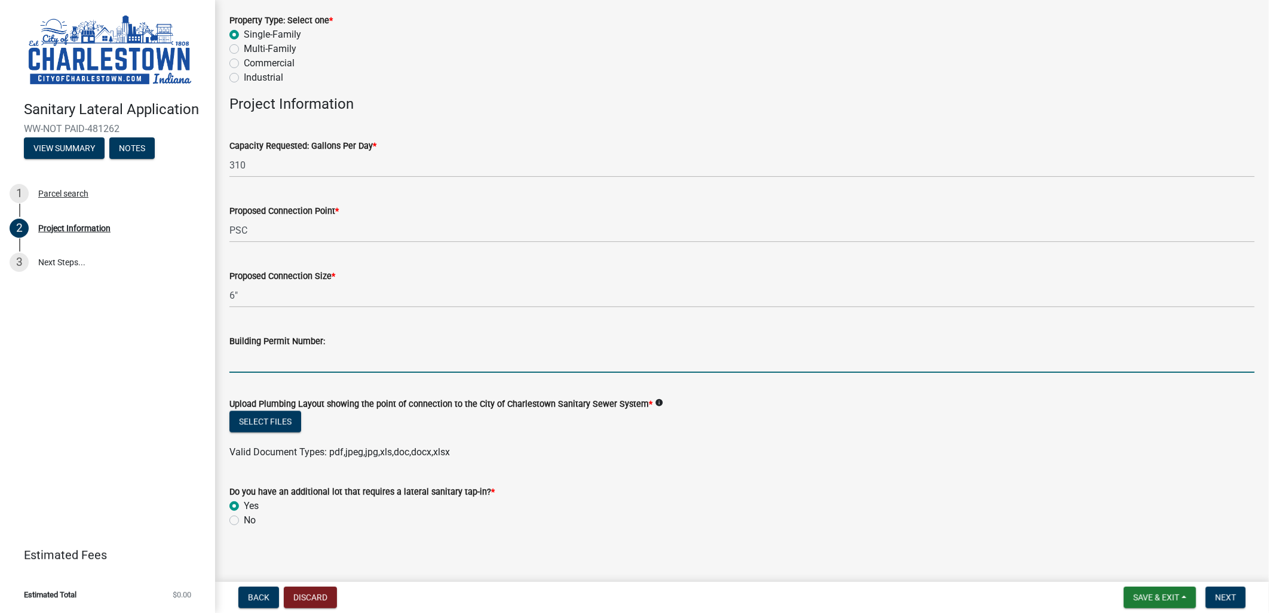
scroll to position [848, 0]
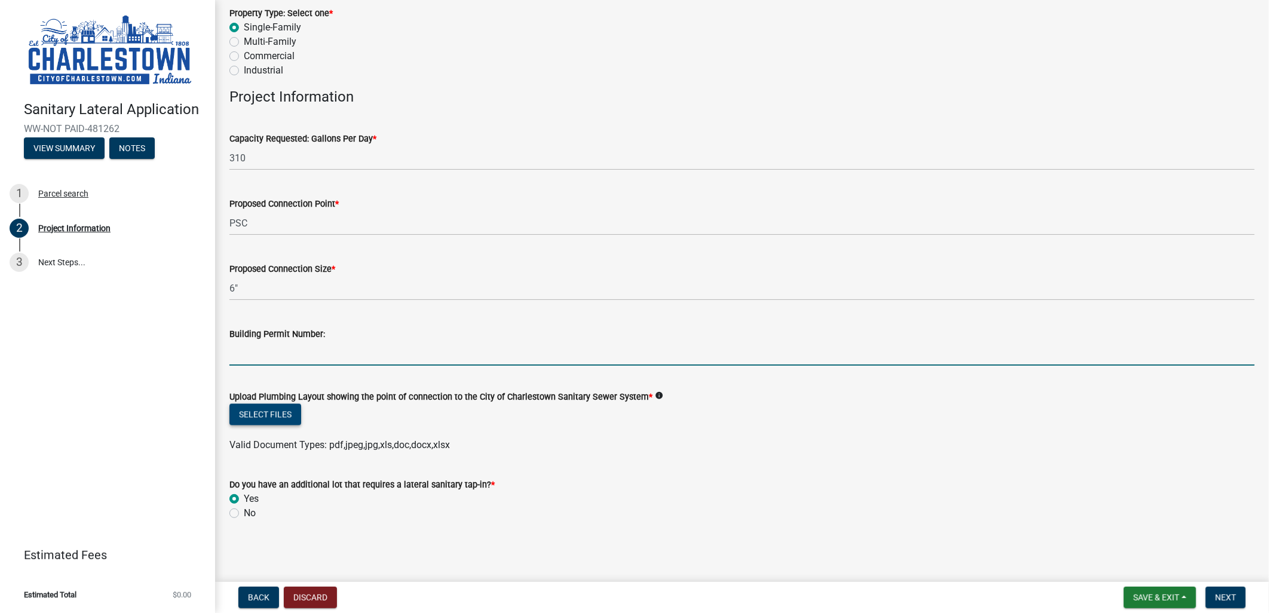
click at [267, 409] on button "Select files" at bounding box center [265, 415] width 72 height 22
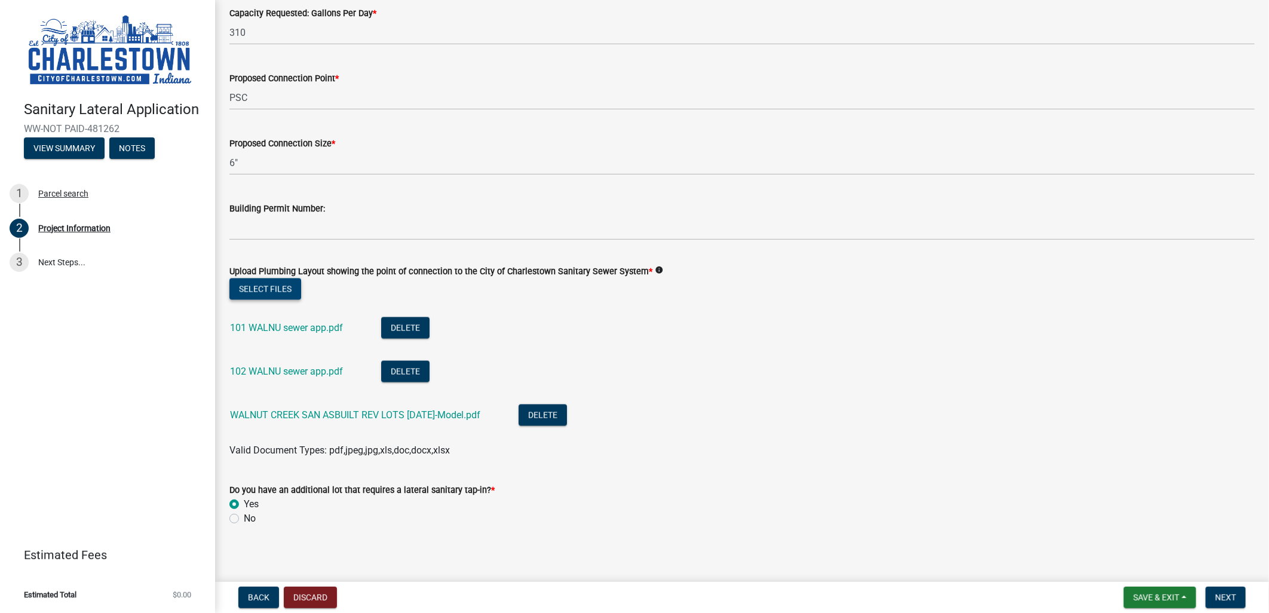
scroll to position [978, 0]
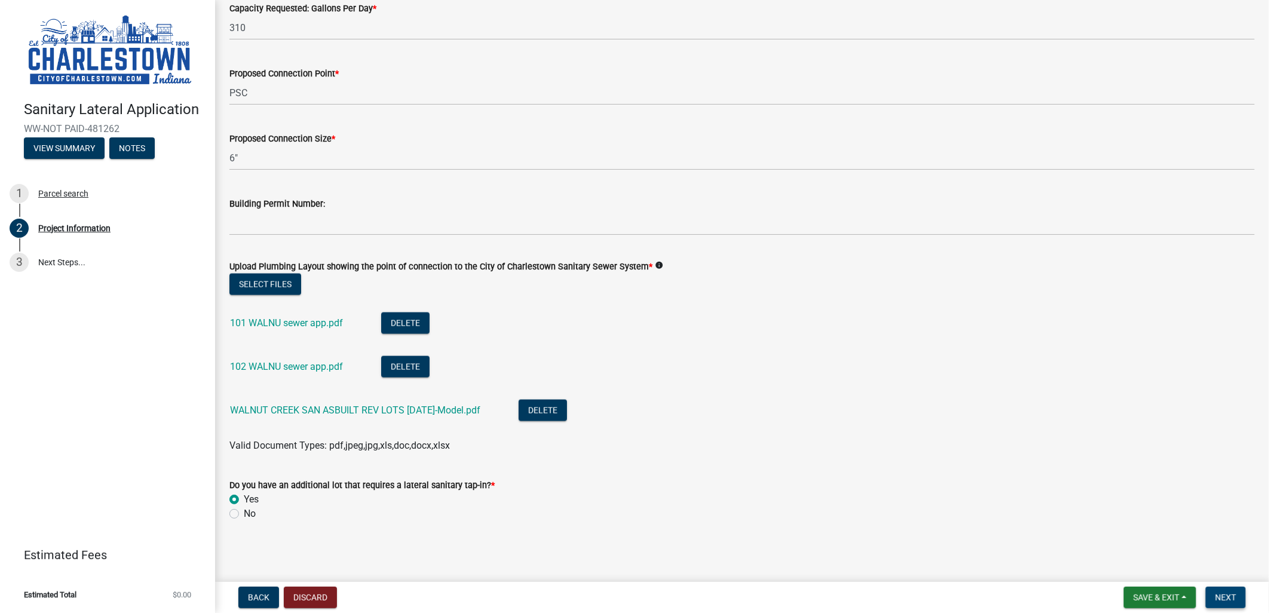
click at [1226, 596] on span "Next" at bounding box center [1225, 598] width 21 height 10
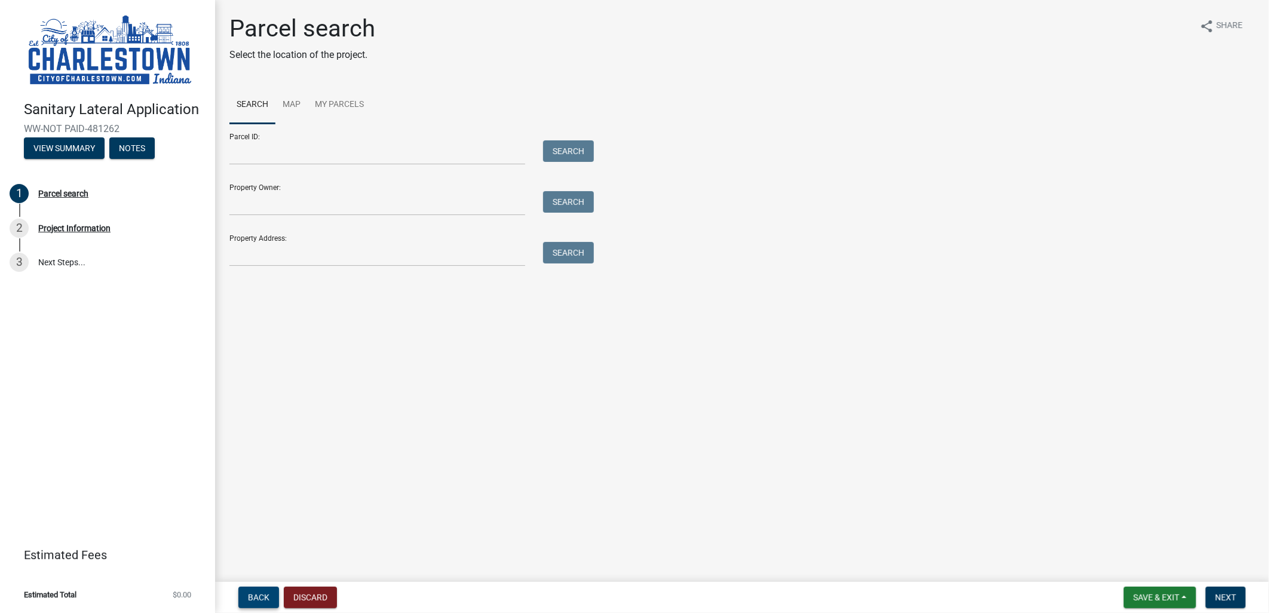
click at [266, 589] on button "Back" at bounding box center [258, 598] width 41 height 22
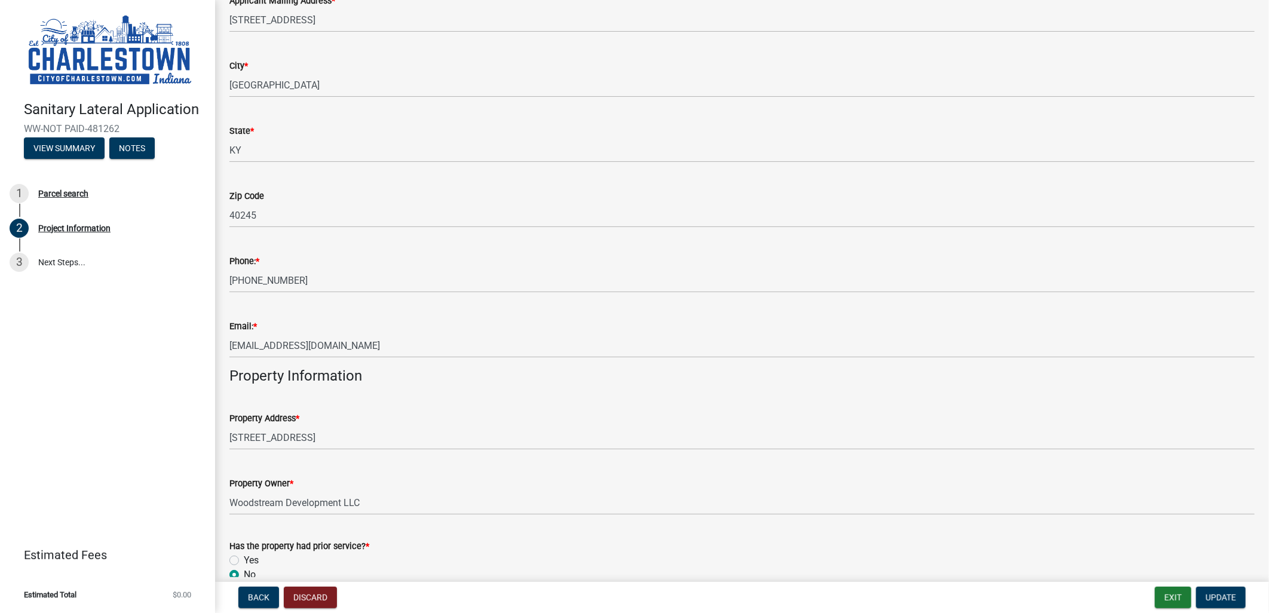
scroll to position [265, 0]
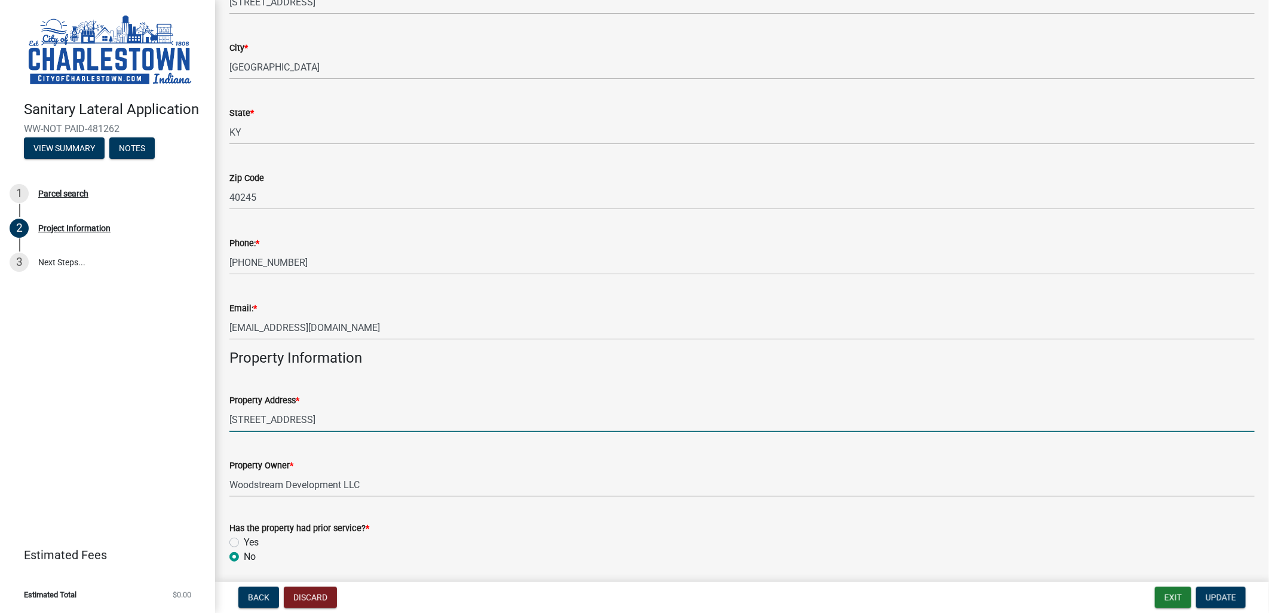
click at [249, 417] on input "[STREET_ADDRESS]" at bounding box center [741, 419] width 1025 height 24
click at [399, 417] on input "[STREET_ADDRESS]" at bounding box center [741, 419] width 1025 height 24
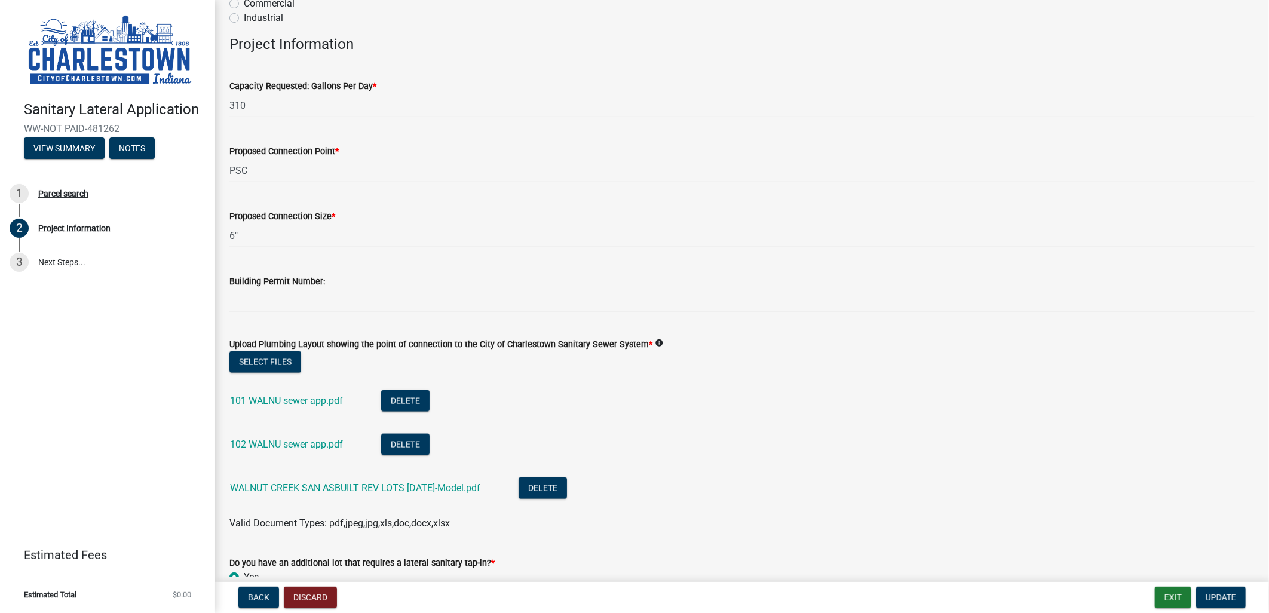
scroll to position [978, 0]
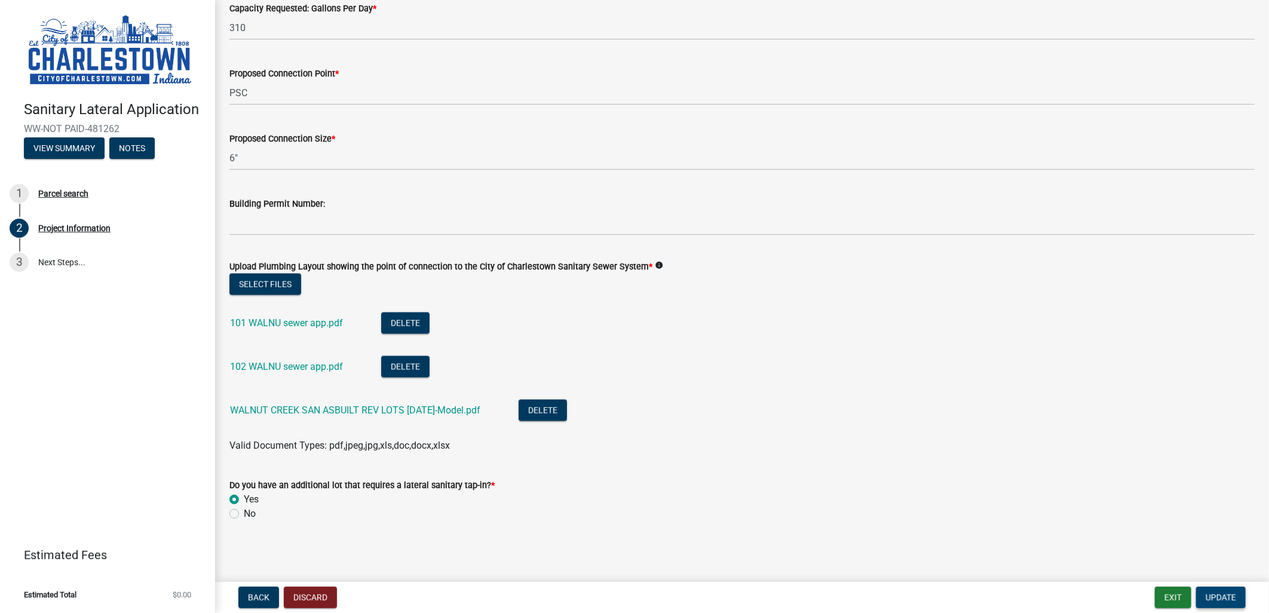
type input "[STREET_ADDRESS]"
click at [1217, 598] on span "Update" at bounding box center [1220, 598] width 30 height 10
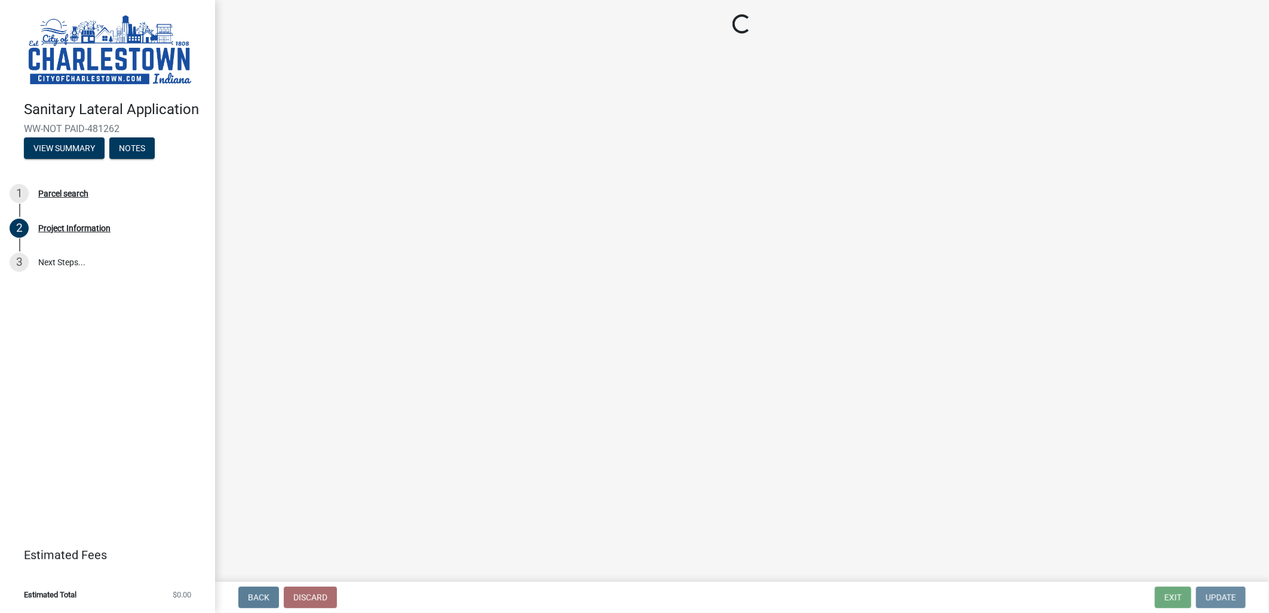
scroll to position [0, 0]
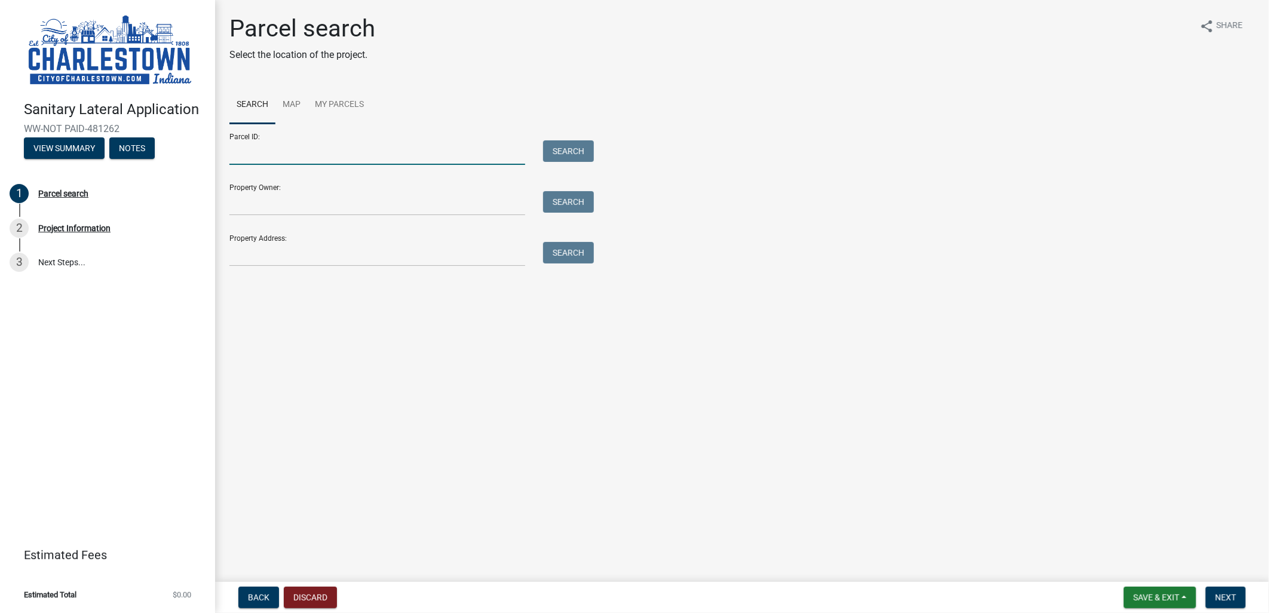
click at [279, 157] on input "Parcel ID:" at bounding box center [377, 152] width 296 height 24
type input "0"
click at [336, 155] on input "10-" at bounding box center [377, 152] width 296 height 24
type input "10-03-13-500-179.000-003"
click at [570, 144] on button "Search" at bounding box center [568, 151] width 51 height 22
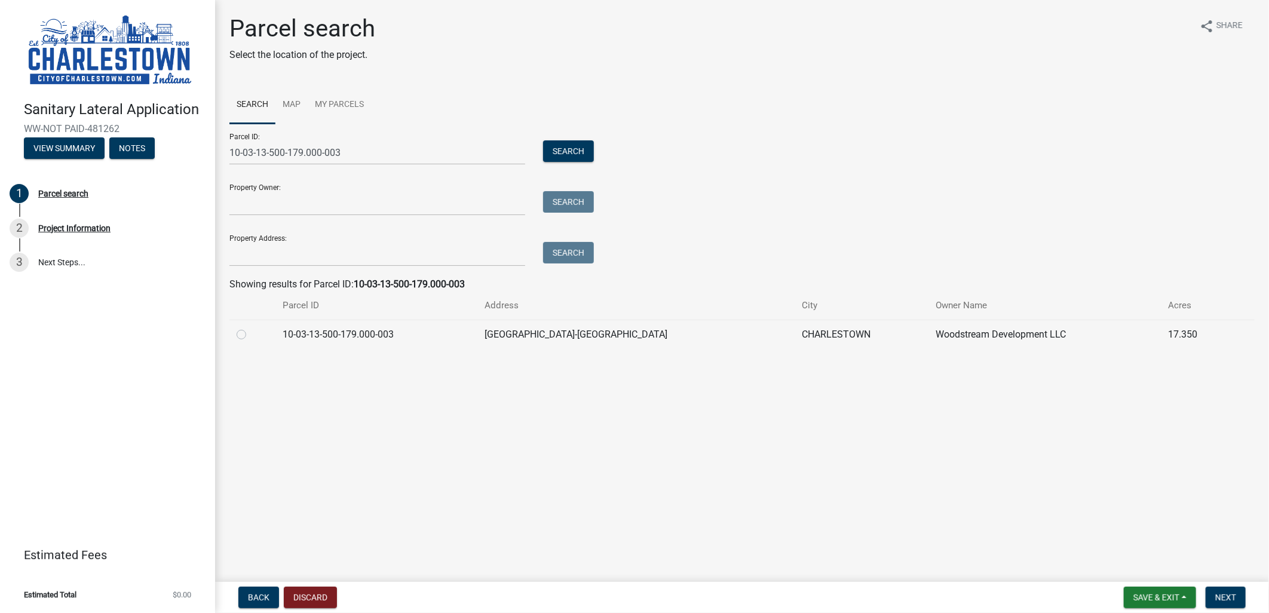
click at [251, 327] on label at bounding box center [251, 327] width 0 height 0
click at [251, 335] on input "radio" at bounding box center [255, 331] width 8 height 8
radio input "true"
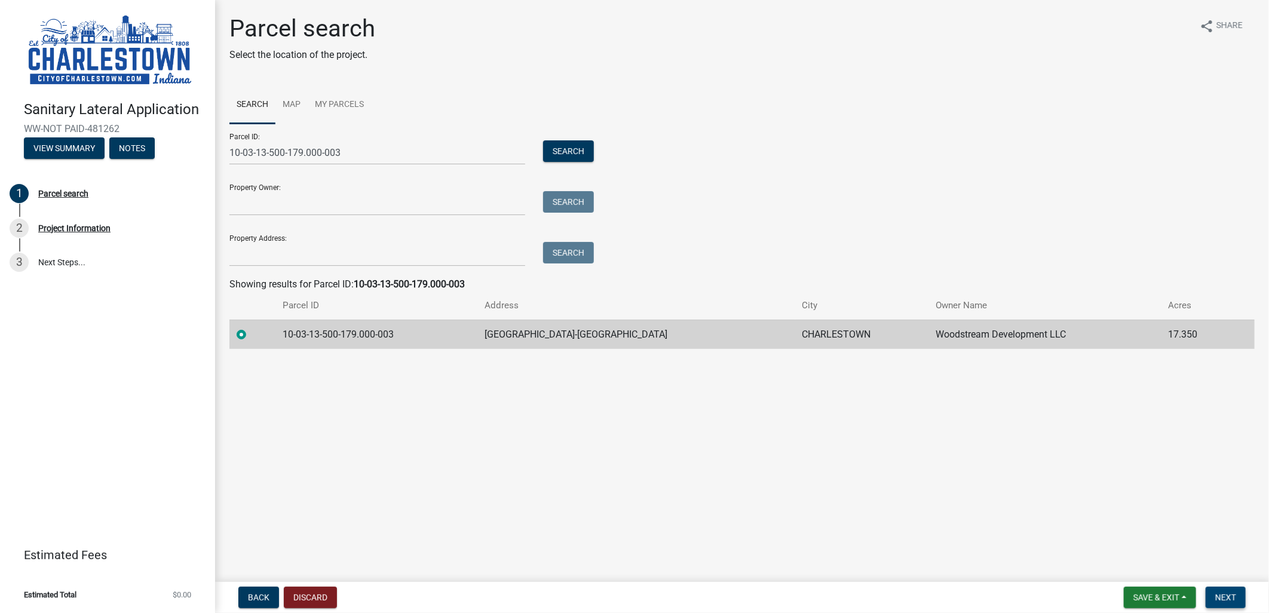
click at [1229, 593] on span "Next" at bounding box center [1225, 598] width 21 height 10
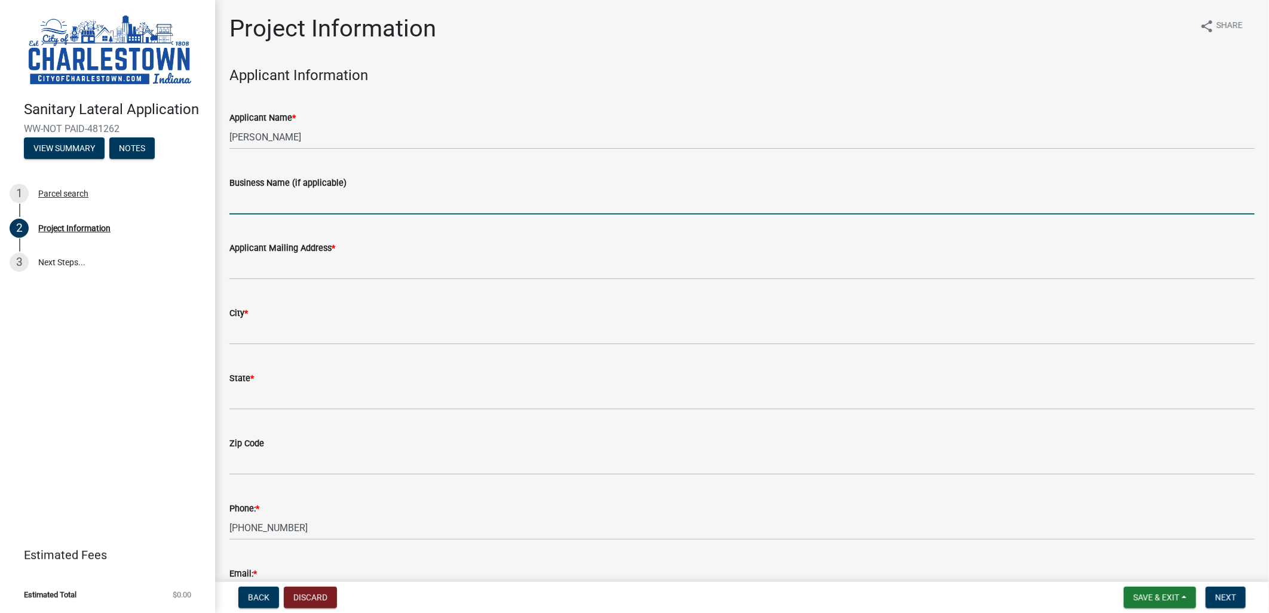
click at [299, 195] on input "Business Name (if applicable)" at bounding box center [741, 202] width 1025 height 24
type input "[PERSON_NAME] Properties Group Inc DBA Arbor Homes"
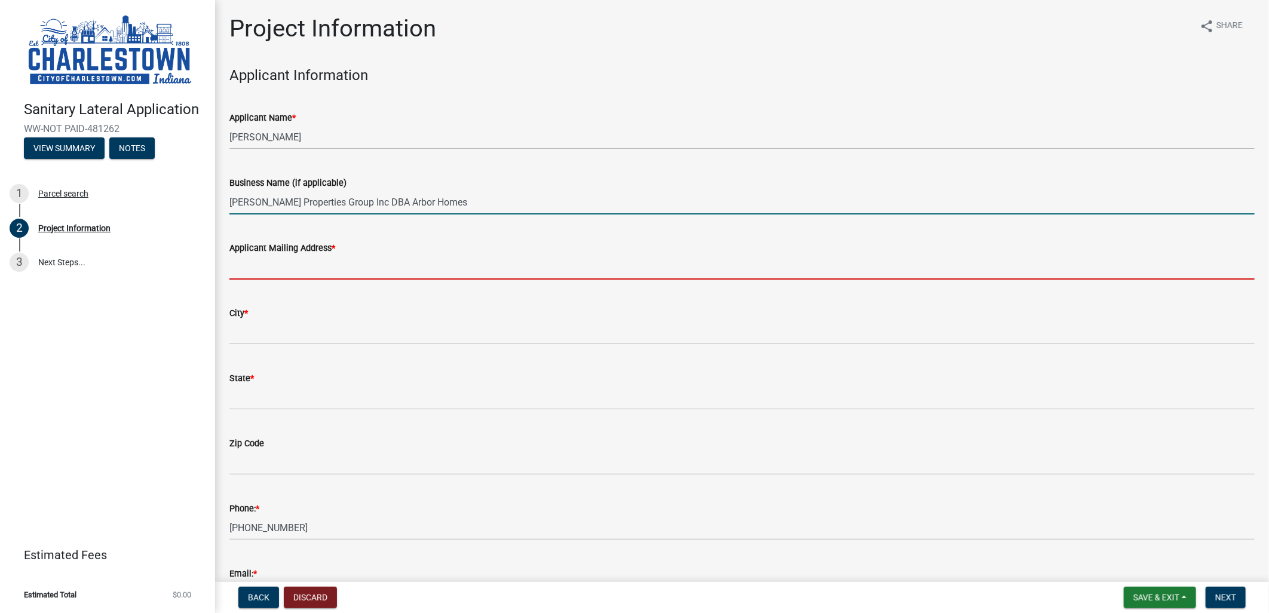
type input "[STREET_ADDRESS]"
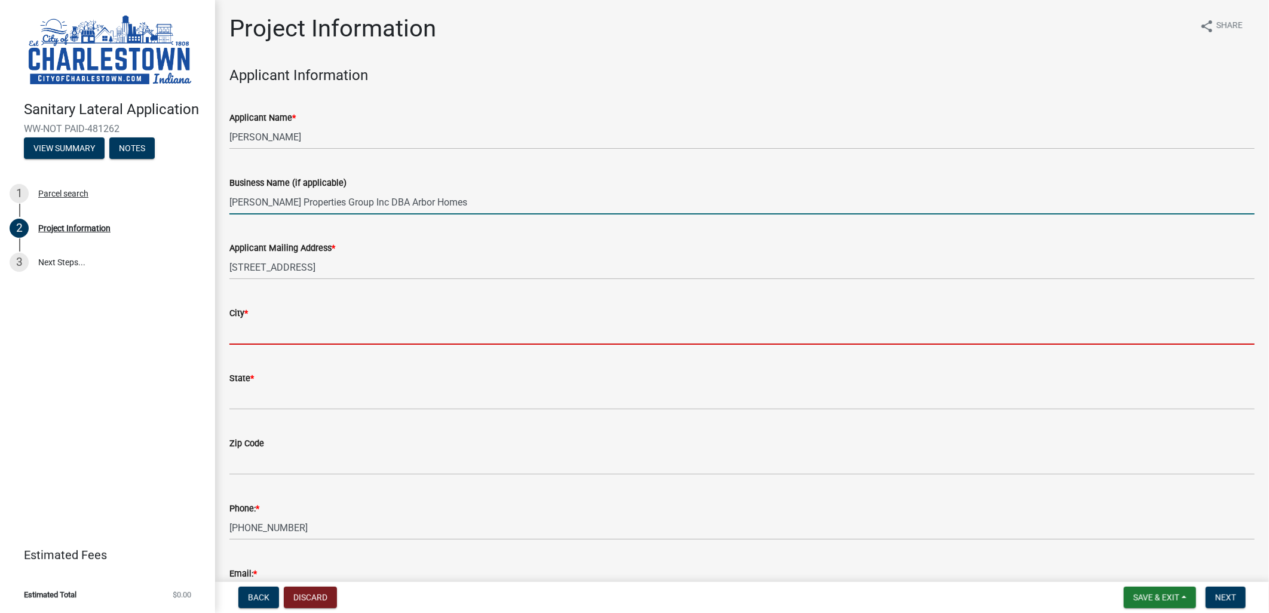
type input "[GEOGRAPHIC_DATA]"
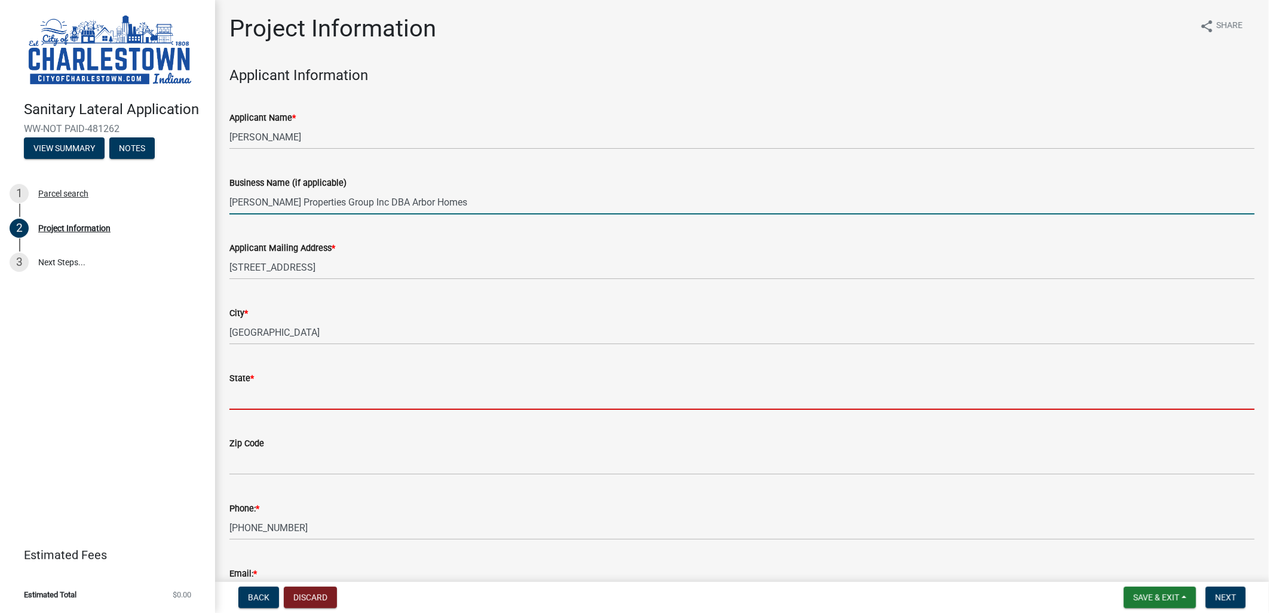
type input "KY"
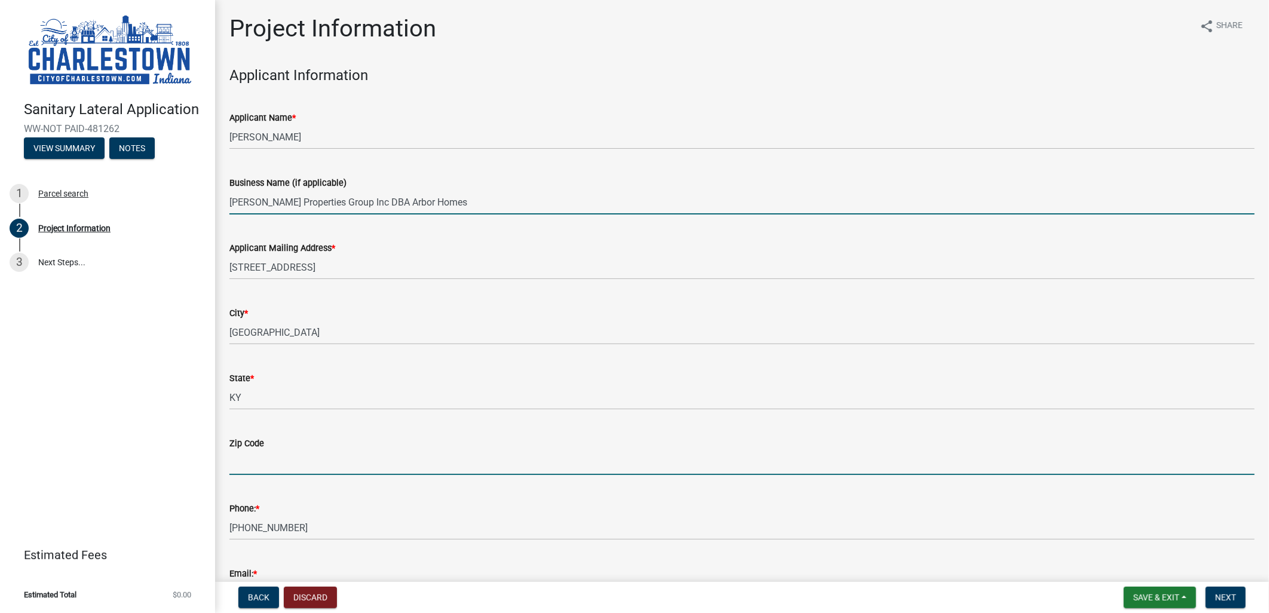
type input "40245"
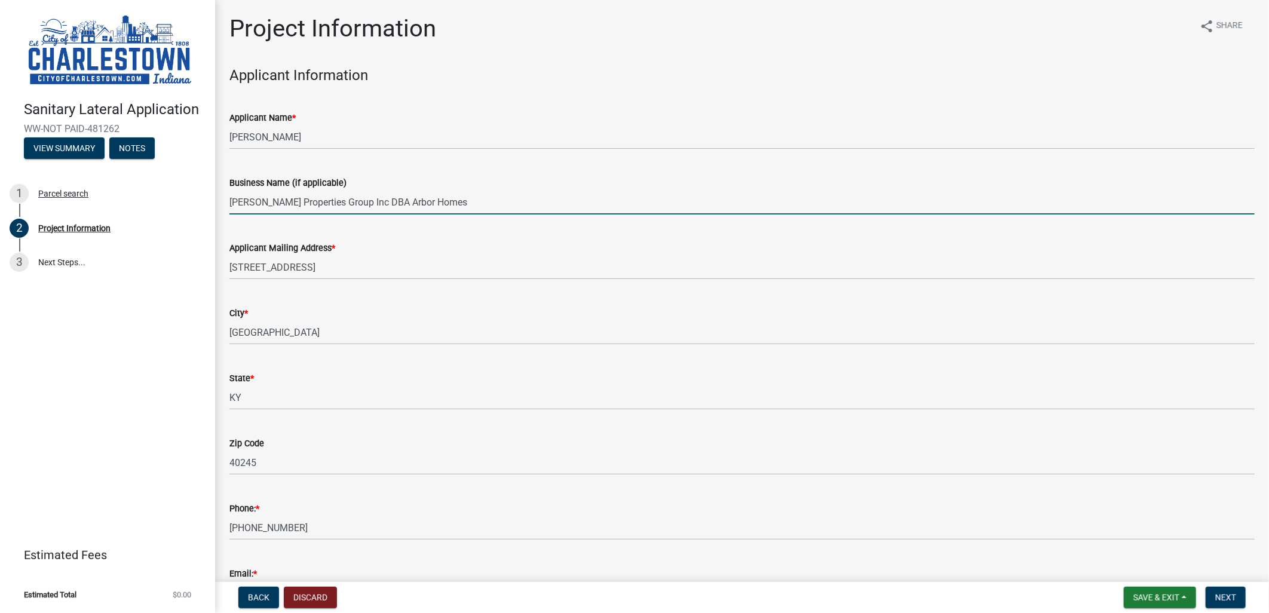
type input "310"
type input "PSC"
type input "6""
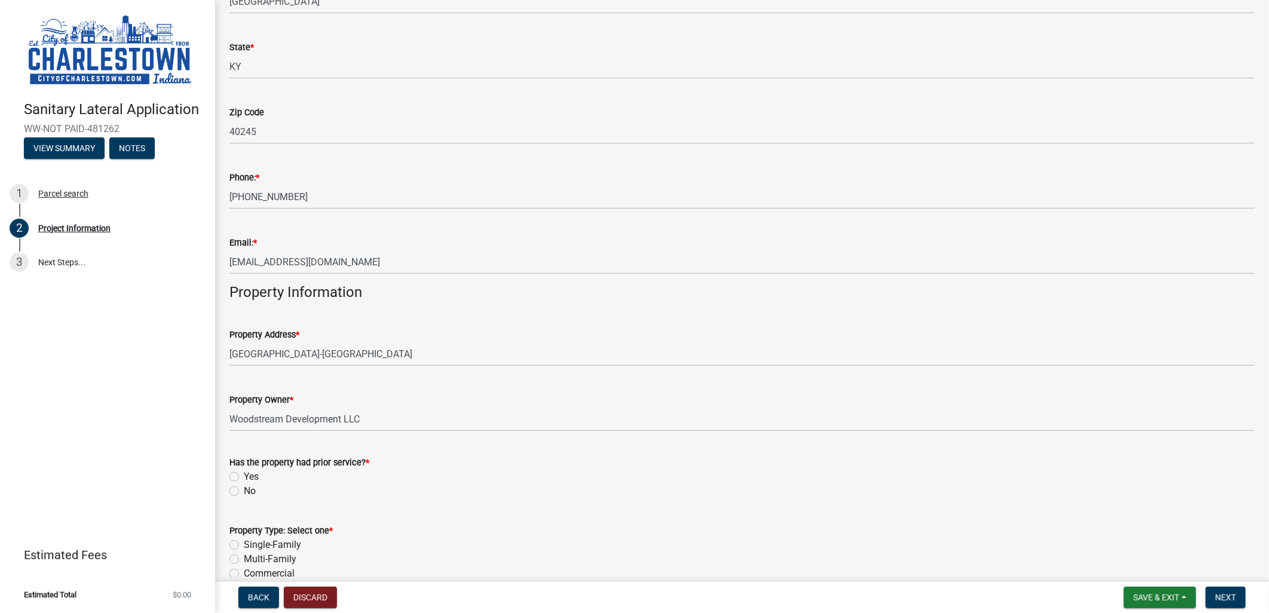
scroll to position [332, 0]
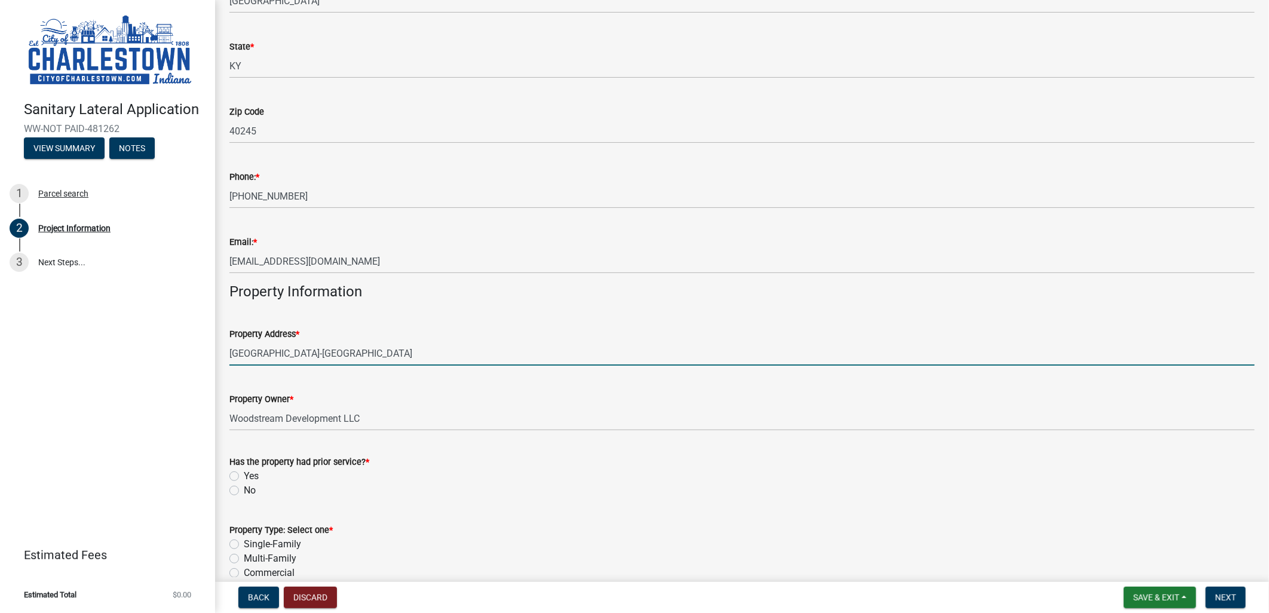
drag, startPoint x: 389, startPoint y: 351, endPoint x: 139, endPoint y: 340, distance: 251.1
click at [139, 340] on div "Sanitary Lateral Application WW-NOT PAID-481262 View Summary Notes 1 Parcel sea…" at bounding box center [634, 306] width 1269 height 613
type input "[STREET_ADDRESS]"
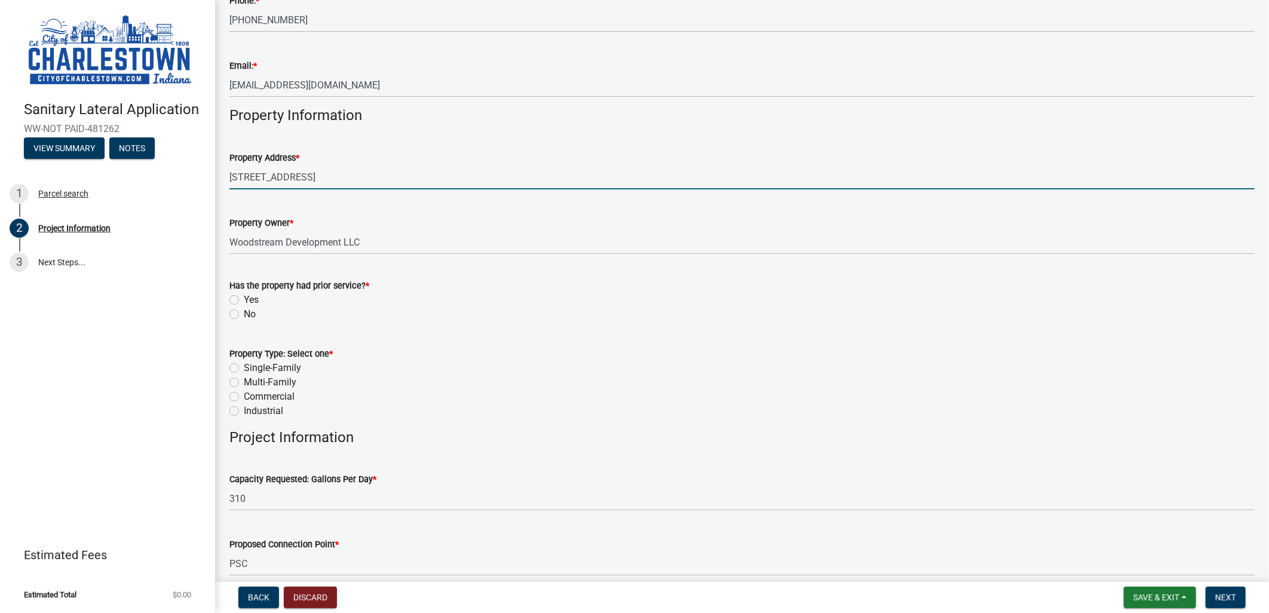
scroll to position [530, 0]
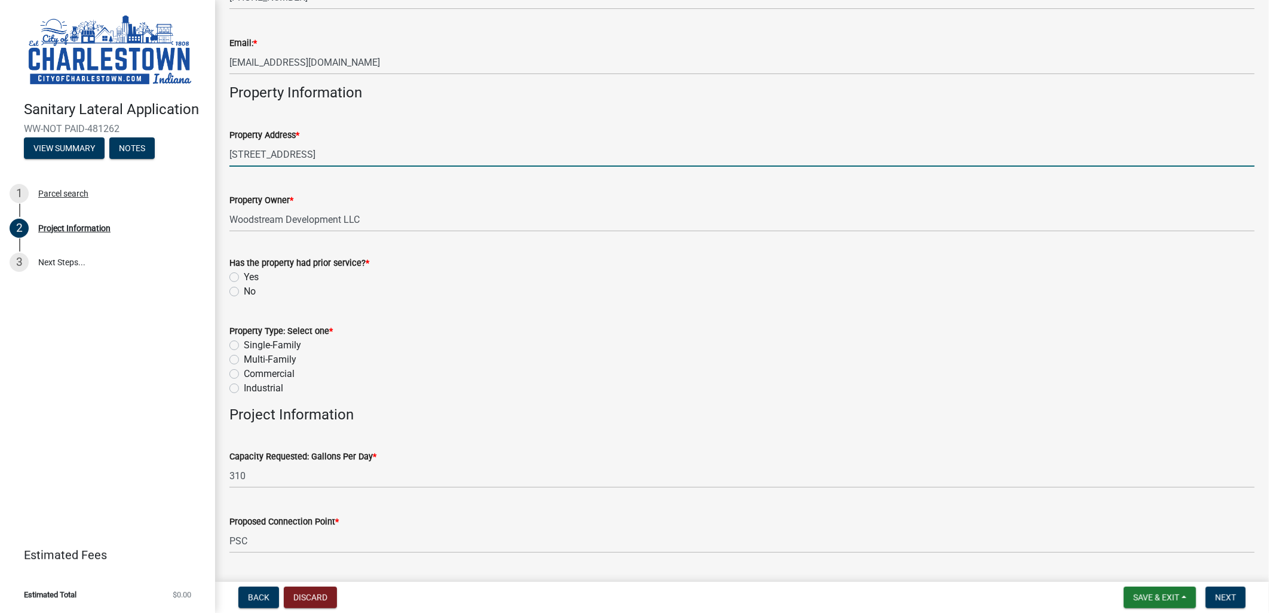
click at [244, 290] on label "No" at bounding box center [250, 291] width 12 height 14
click at [244, 290] on input "No" at bounding box center [248, 288] width 8 height 8
radio input "true"
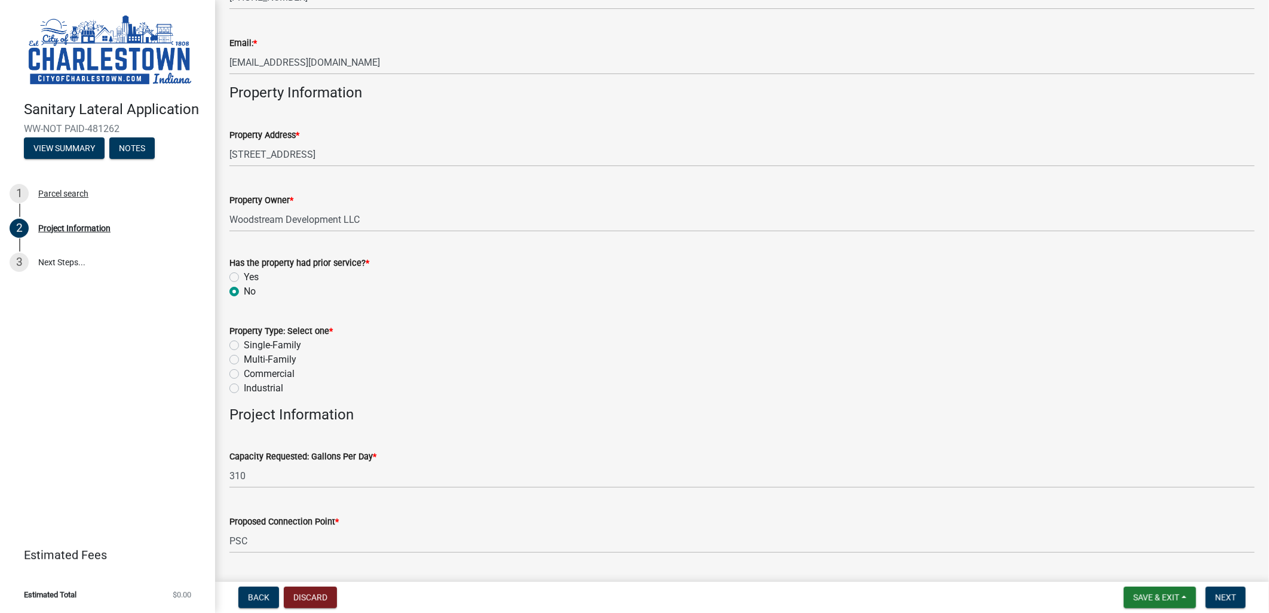
click at [244, 345] on label "Single-Family" at bounding box center [272, 345] width 57 height 14
click at [244, 345] on input "Single-Family" at bounding box center [248, 342] width 8 height 8
radio input "true"
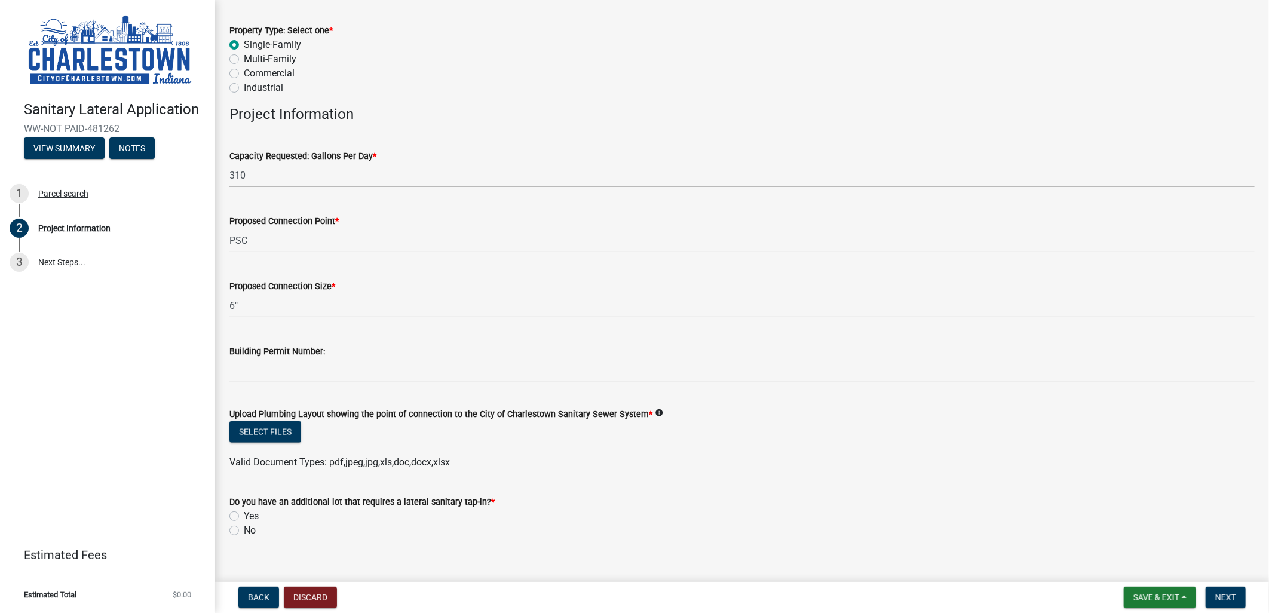
scroll to position [848, 0]
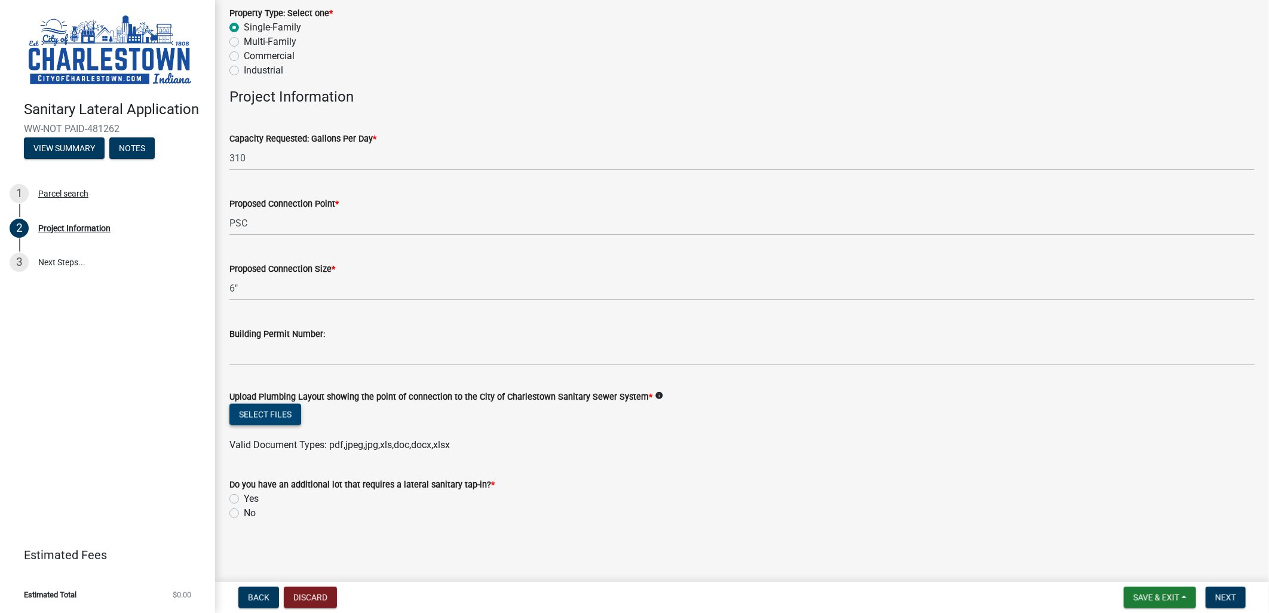
click at [254, 411] on button "Select files" at bounding box center [265, 415] width 72 height 22
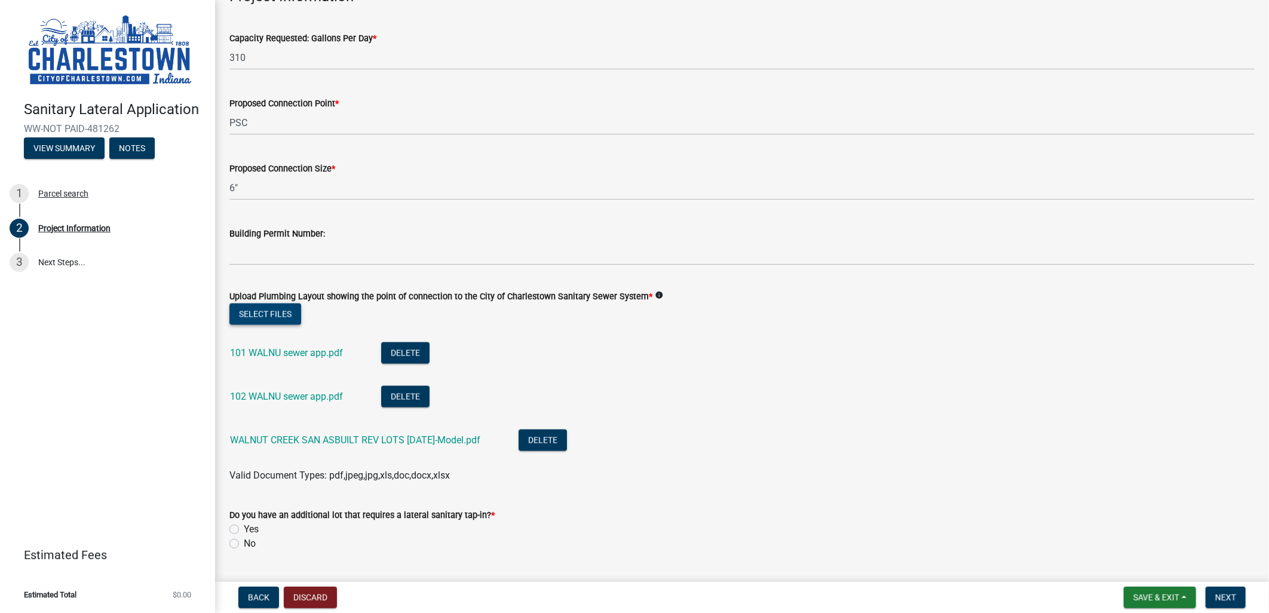
scroll to position [978, 0]
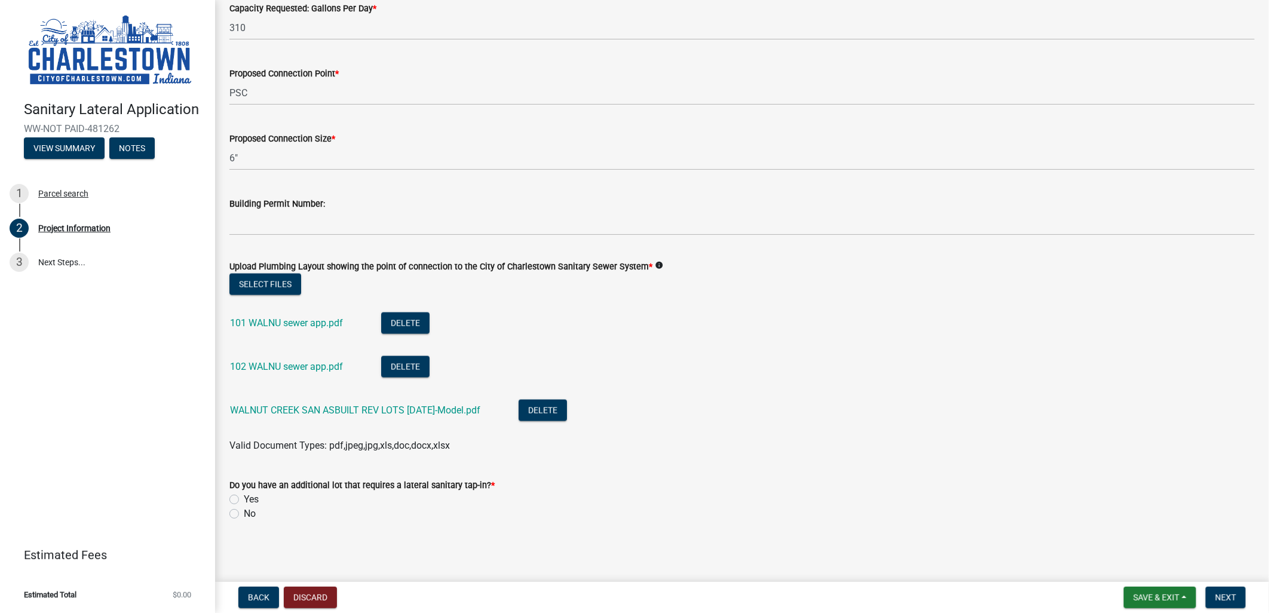
click at [246, 511] on label "No" at bounding box center [250, 514] width 12 height 14
click at [246, 511] on input "No" at bounding box center [248, 511] width 8 height 8
radio input "true"
click at [1222, 596] on span "Next" at bounding box center [1225, 598] width 21 height 10
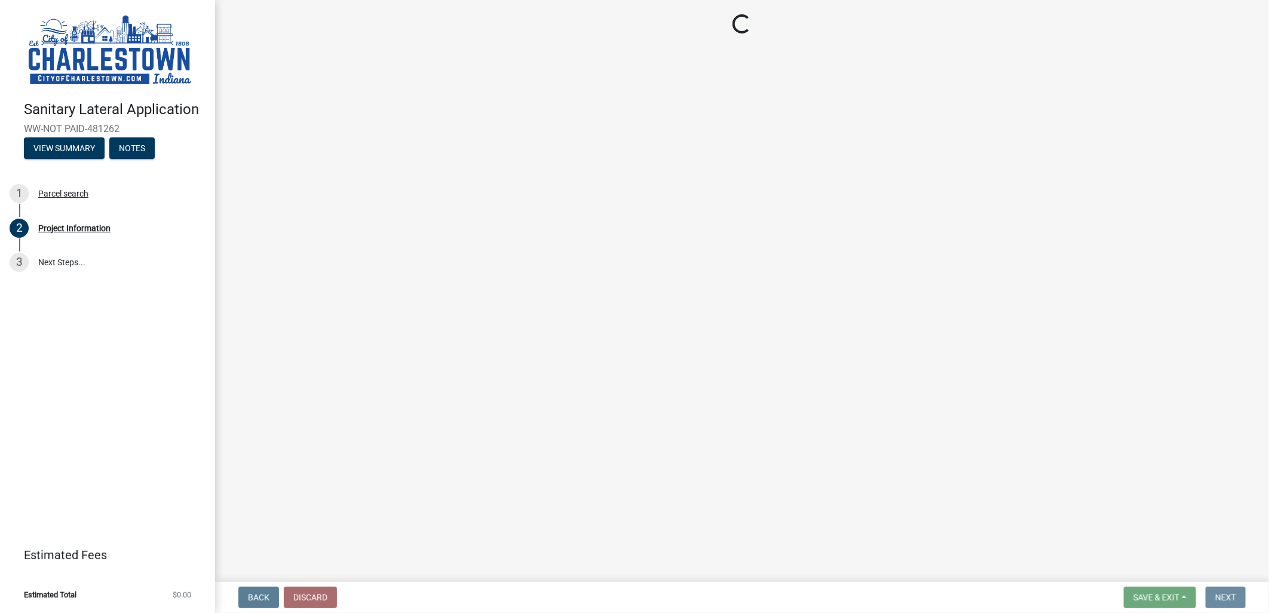
scroll to position [0, 0]
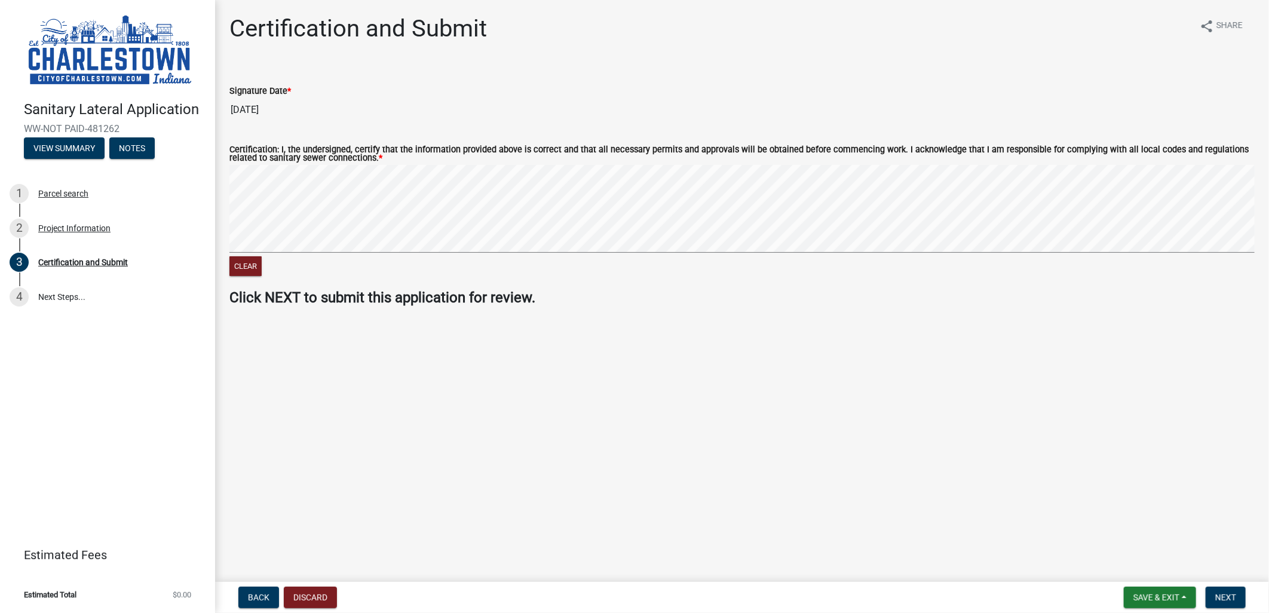
click at [361, 164] on div "Certification: I, the undersigned, certify that the information provided above …" at bounding box center [741, 155] width 1025 height 19
click at [1229, 593] on span "Next" at bounding box center [1225, 598] width 21 height 10
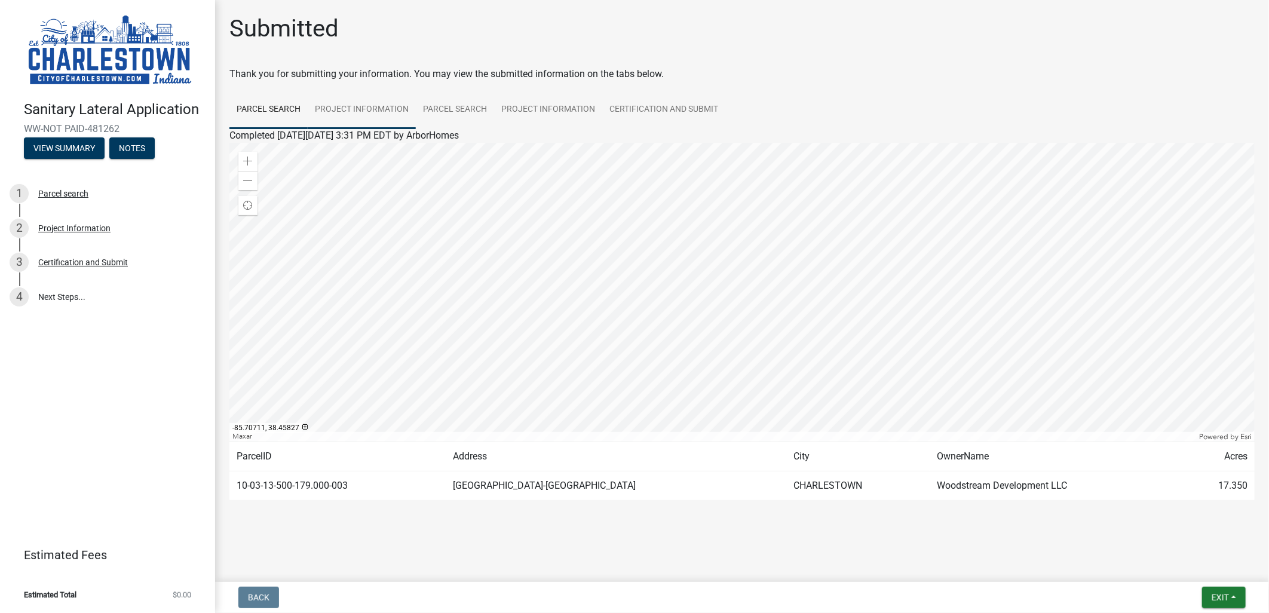
click at [339, 114] on link "Project Information" at bounding box center [362, 110] width 108 height 38
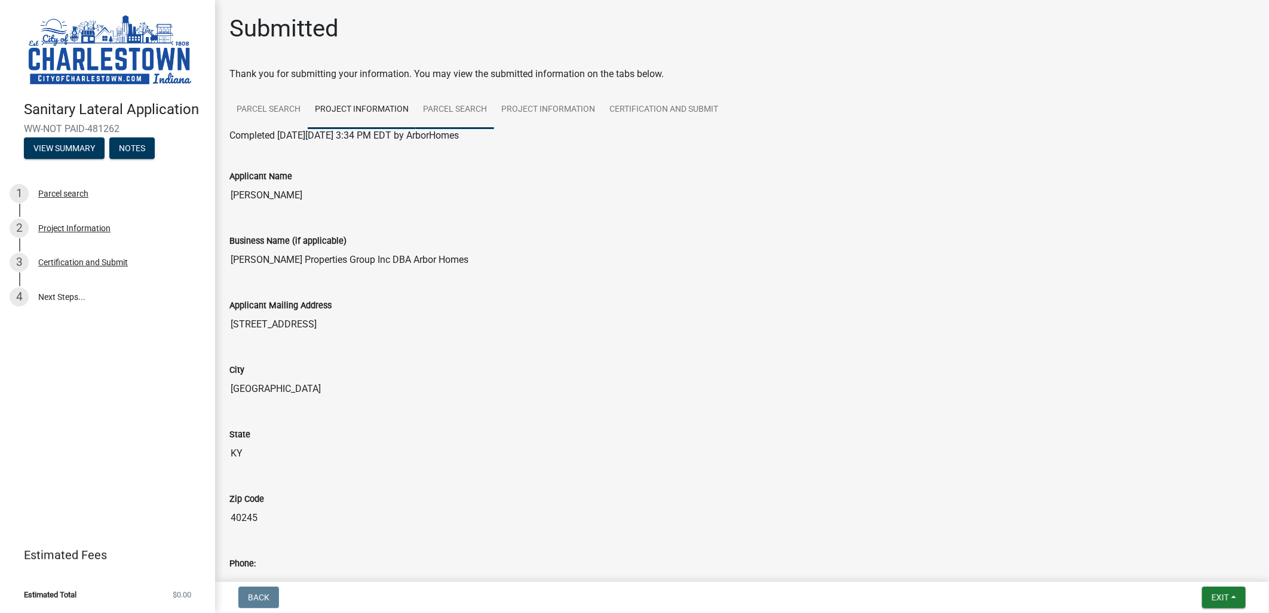
click at [446, 106] on link "Parcel search" at bounding box center [455, 110] width 78 height 38
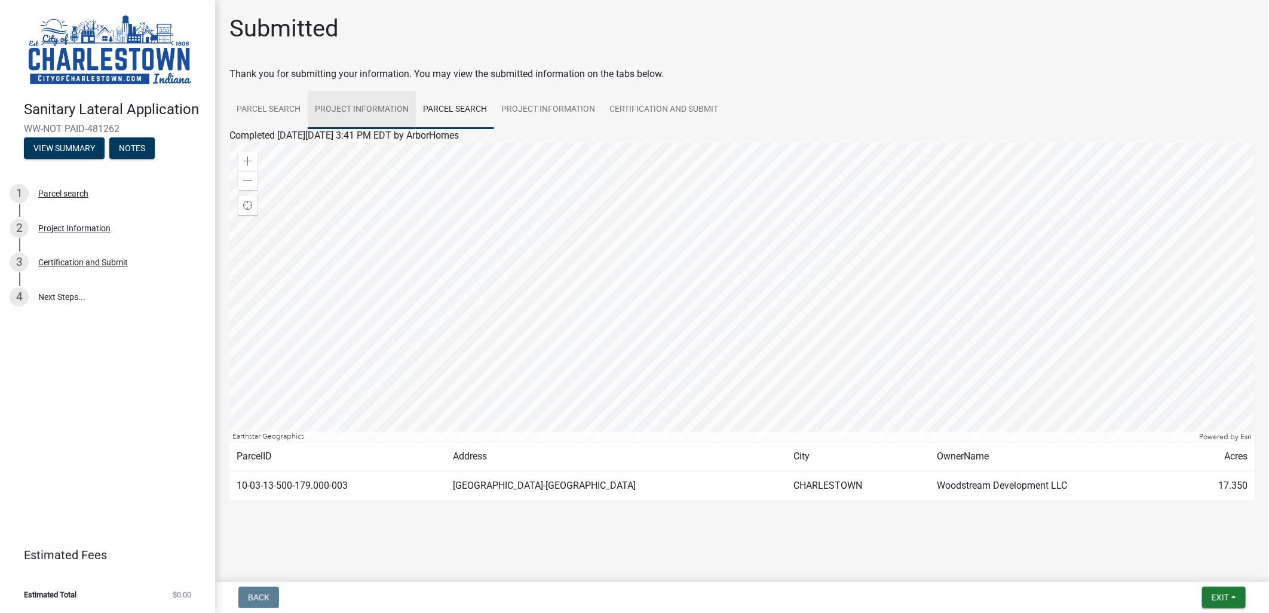
click at [377, 106] on link "Project Information" at bounding box center [362, 110] width 108 height 38
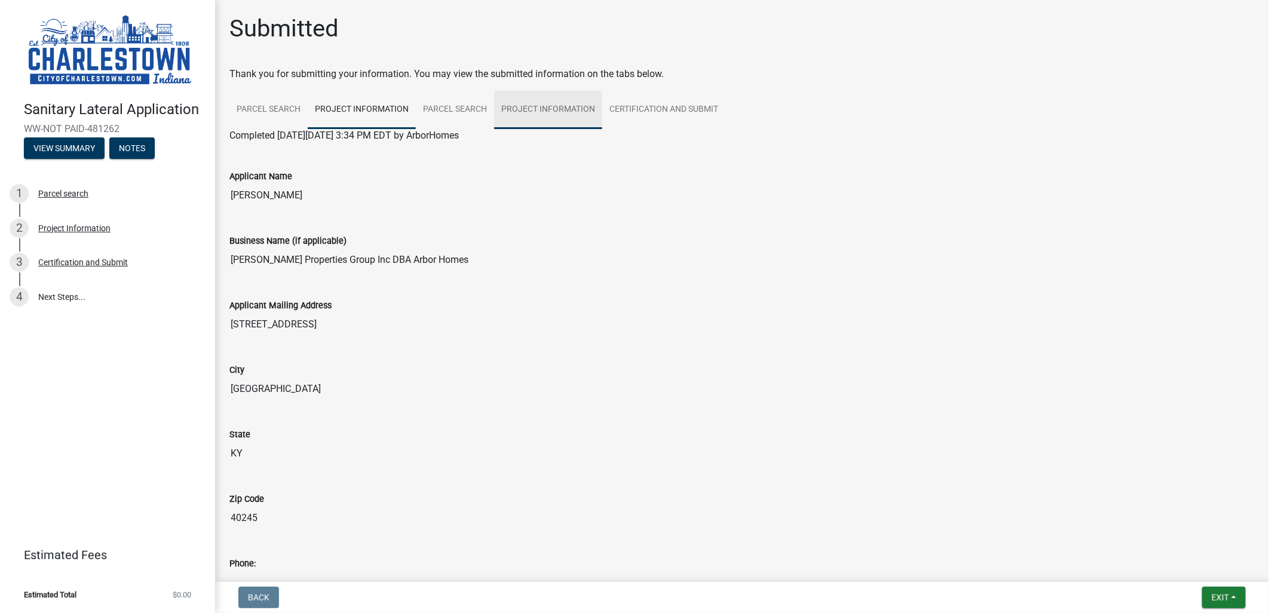
click at [544, 118] on link "Project Information" at bounding box center [548, 110] width 108 height 38
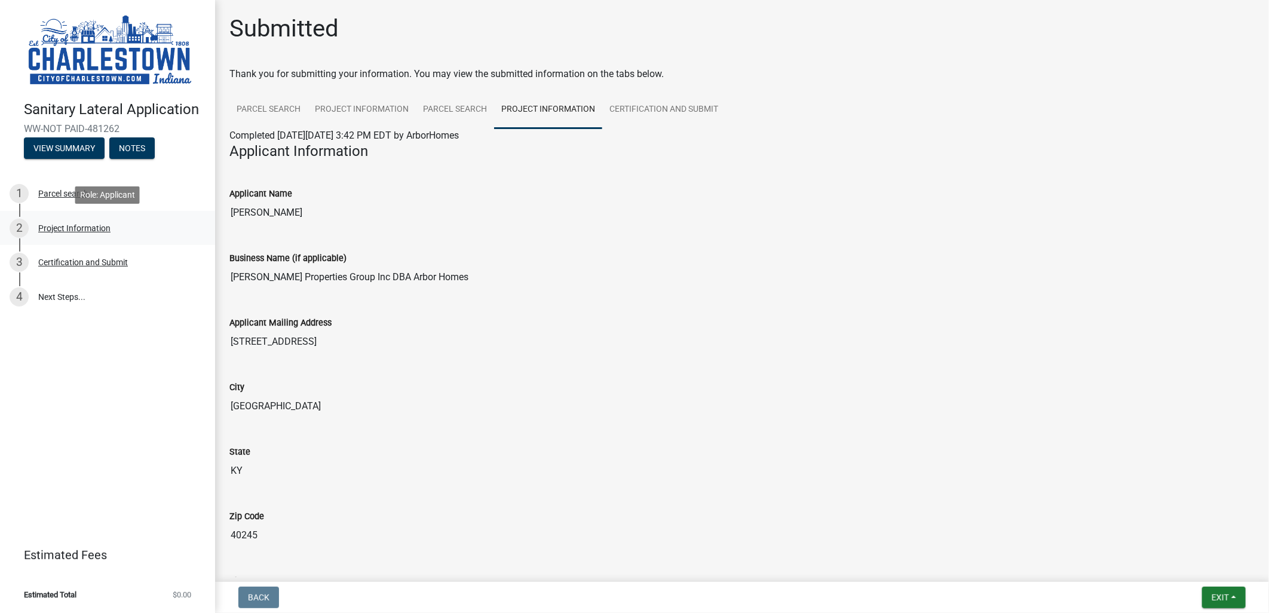
click at [72, 225] on div "Project Information" at bounding box center [74, 228] width 72 height 8
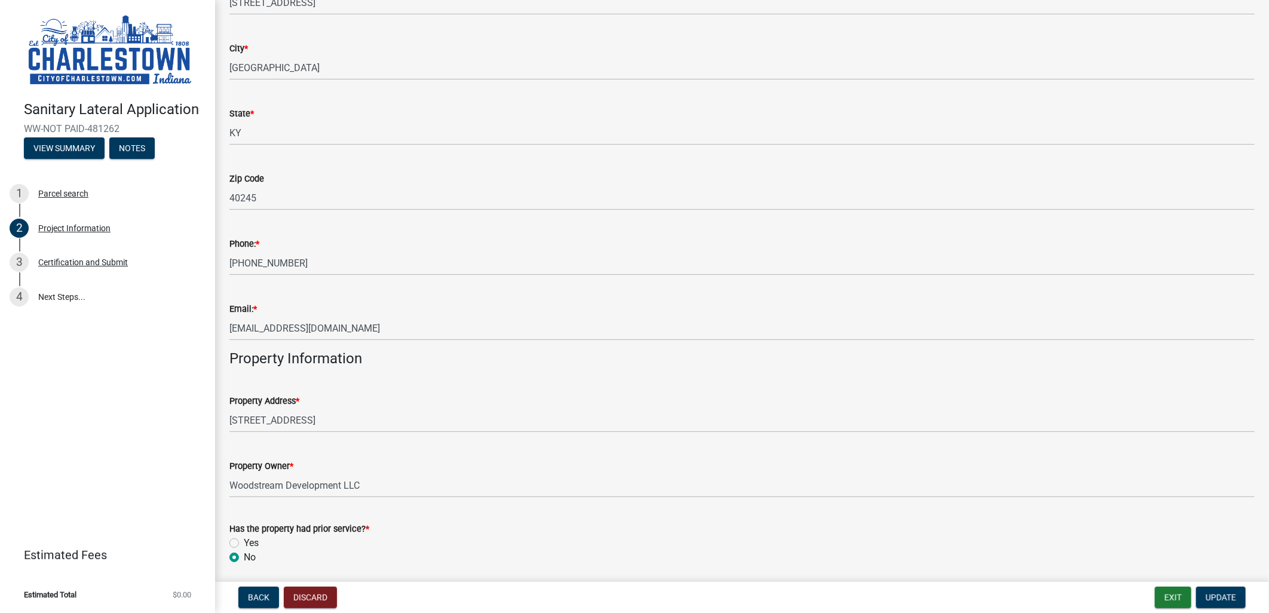
scroll to position [265, 0]
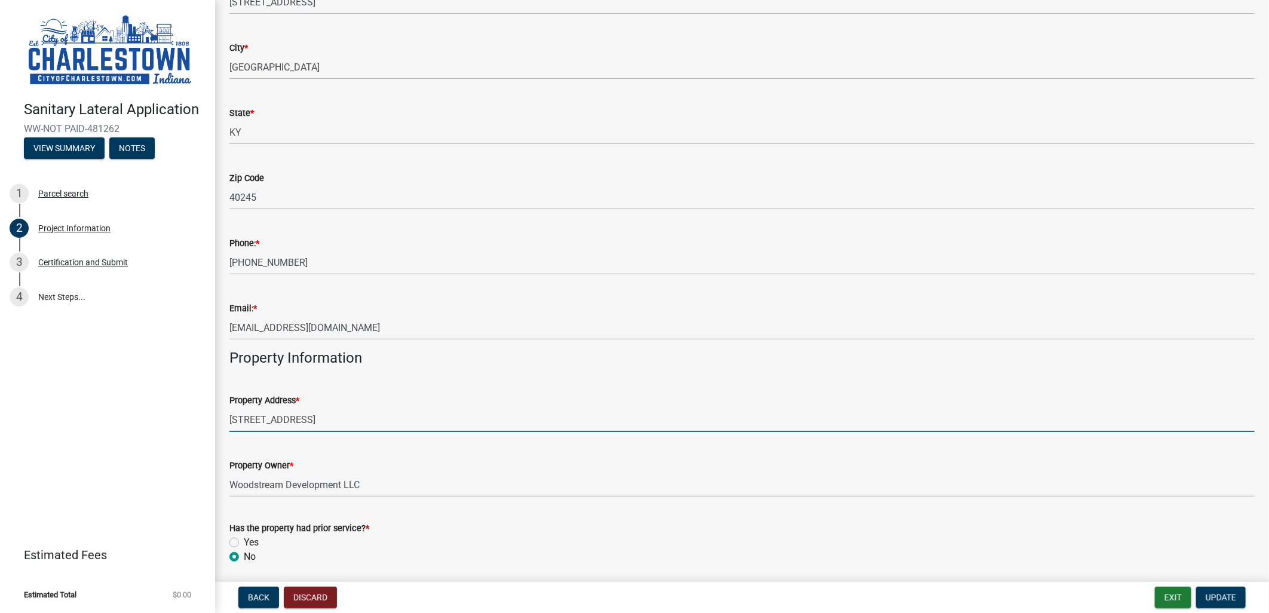
click at [416, 422] on input "[STREET_ADDRESS]" at bounding box center [741, 419] width 1025 height 24
type input "[STREET_ADDRESS])"
click at [1220, 593] on span "Update" at bounding box center [1220, 598] width 30 height 10
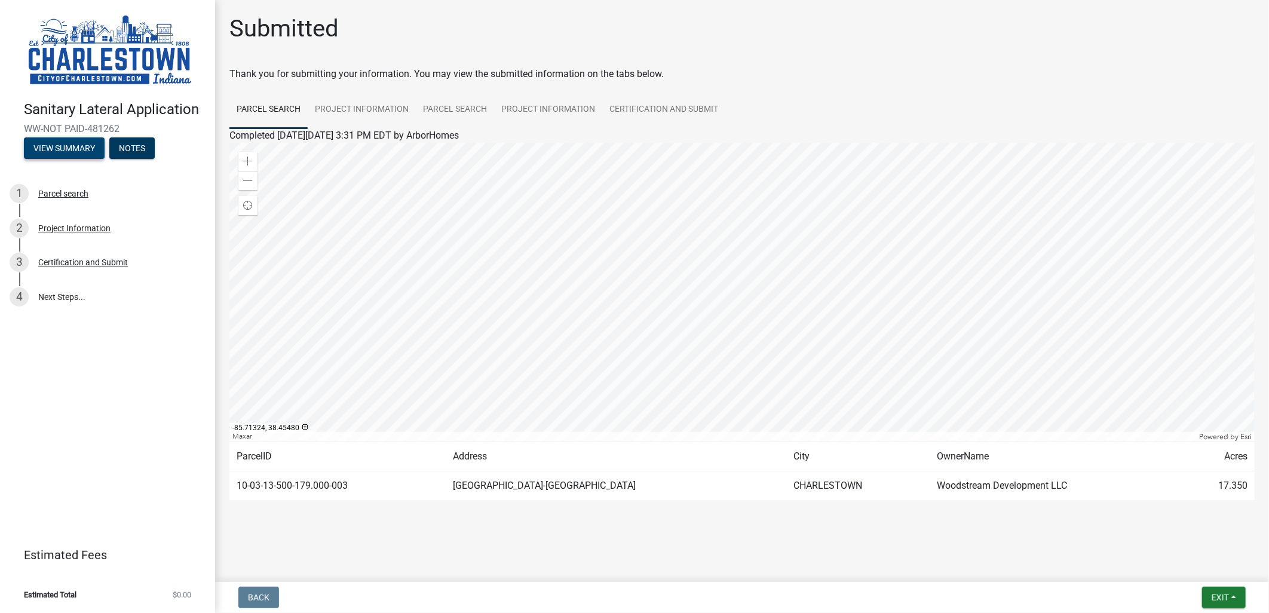
click at [44, 147] on button "View Summary" at bounding box center [64, 148] width 81 height 22
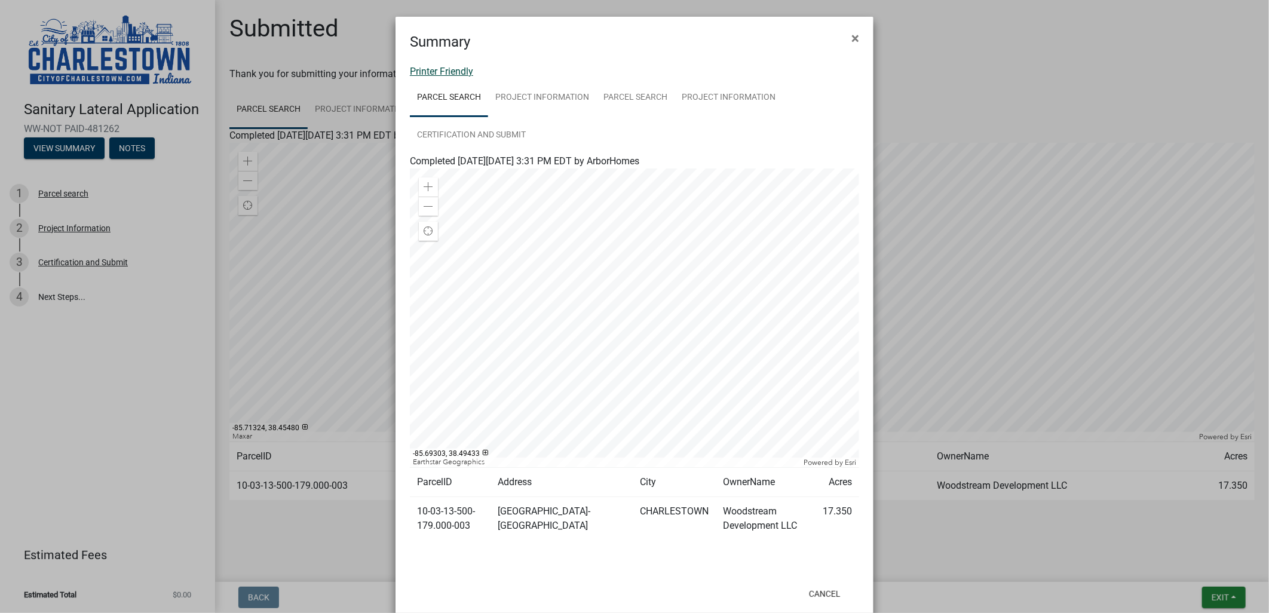
click at [423, 66] on link "Printer Friendly" at bounding box center [441, 71] width 63 height 11
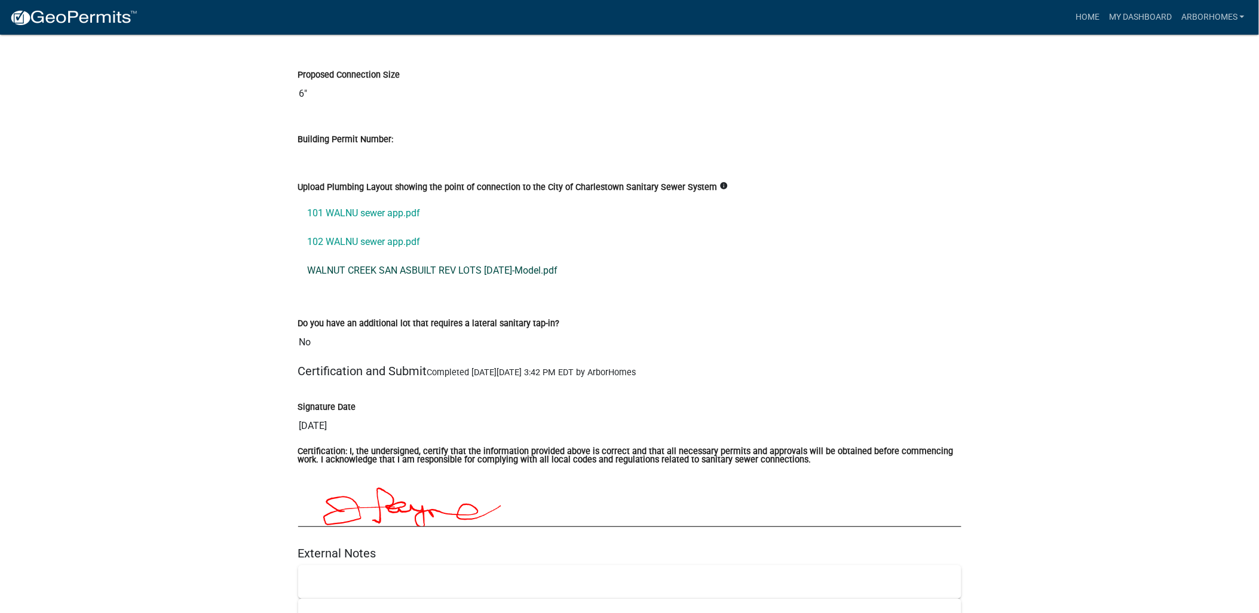
scroll to position [3319, 0]
